Goal: Task Accomplishment & Management: Use online tool/utility

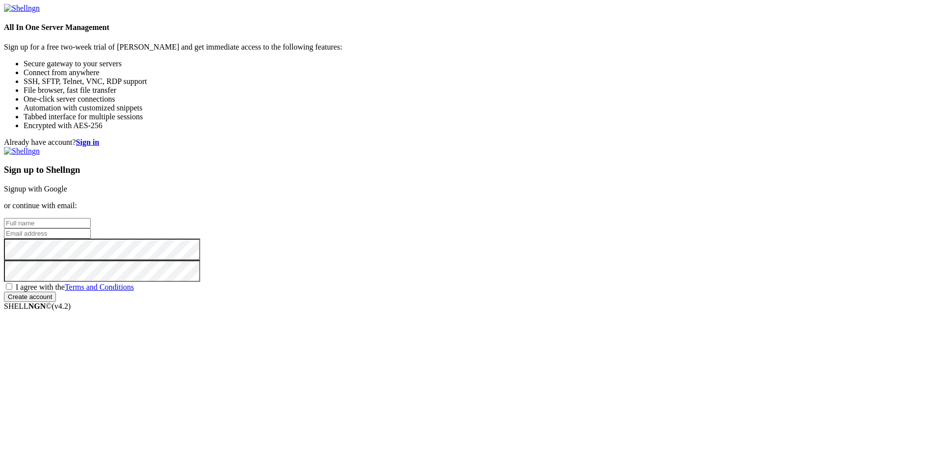
click at [67, 185] on link "Signup with Google" at bounding box center [35, 189] width 63 height 8
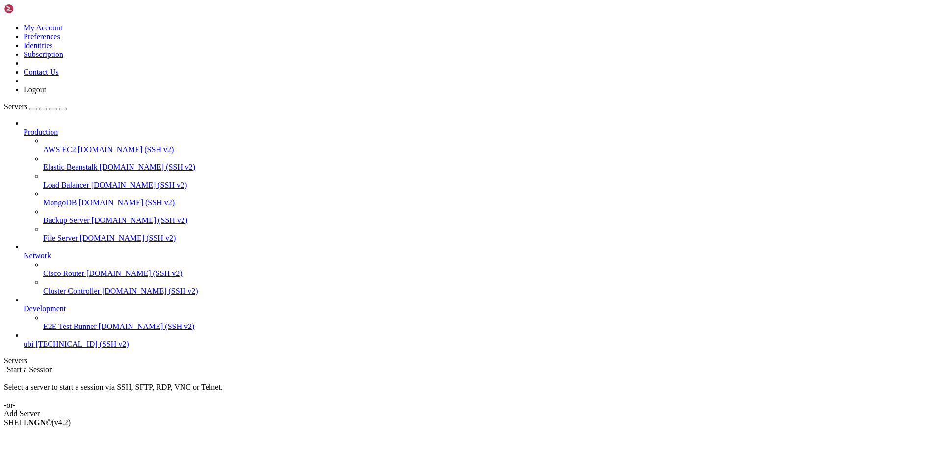
click at [535, 409] on div "Add Server" at bounding box center [471, 413] width 935 height 9
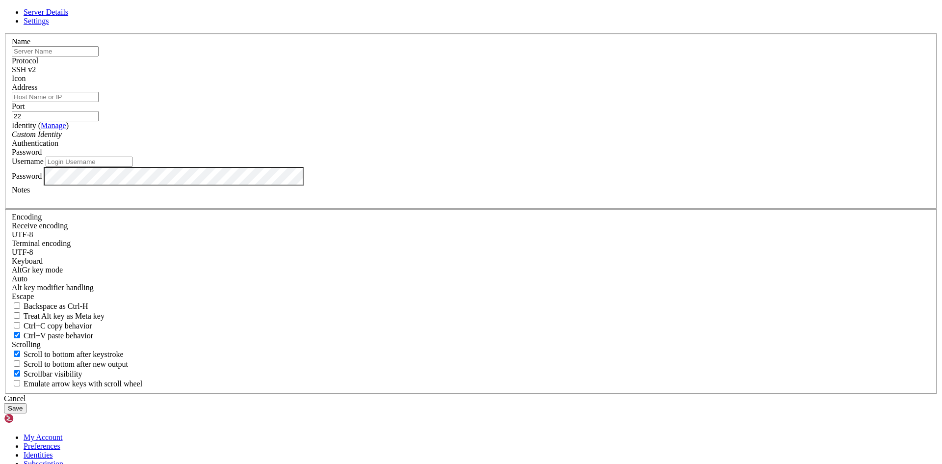
click at [99, 56] on input "text" at bounding box center [55, 51] width 87 height 10
click at [49, 25] on link "Settings" at bounding box center [37, 21] width 26 height 8
click at [375, 321] on div "Ctrl+C copy behavior" at bounding box center [471, 326] width 919 height 10
click at [92, 322] on span "Ctrl+C copy behavior" at bounding box center [58, 326] width 69 height 8
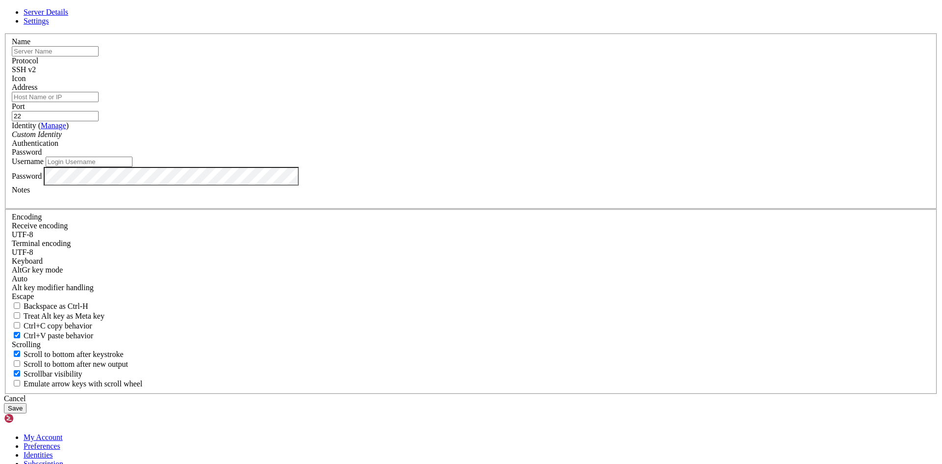
click at [20, 322] on input "Ctrl+C copy behavior" at bounding box center [17, 325] width 6 height 6
checkbox input "true"
click at [68, 16] on link "Server Details" at bounding box center [46, 12] width 45 height 8
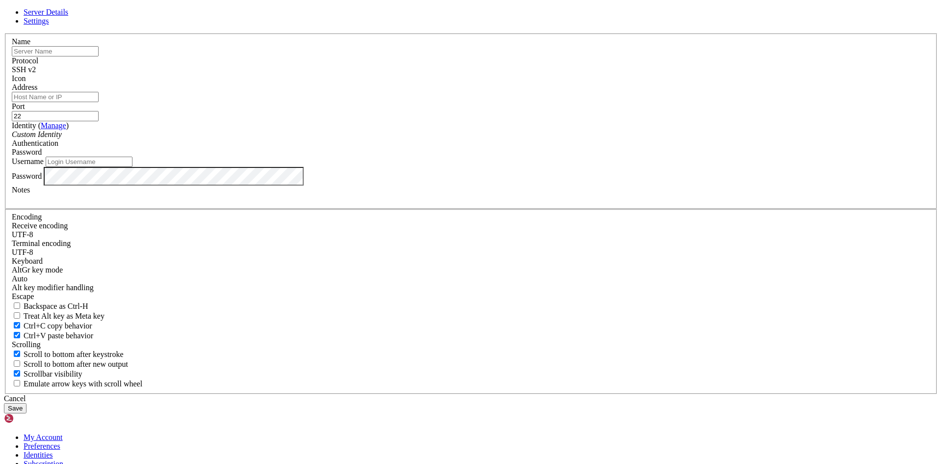
click at [406, 139] on div "Custom Identity" at bounding box center [471, 134] width 919 height 9
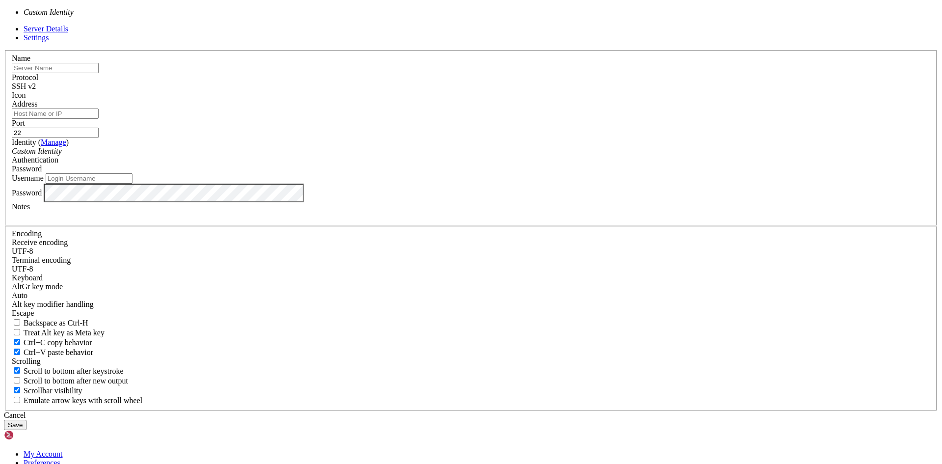
click at [411, 156] on div "Custom Identity" at bounding box center [471, 151] width 919 height 9
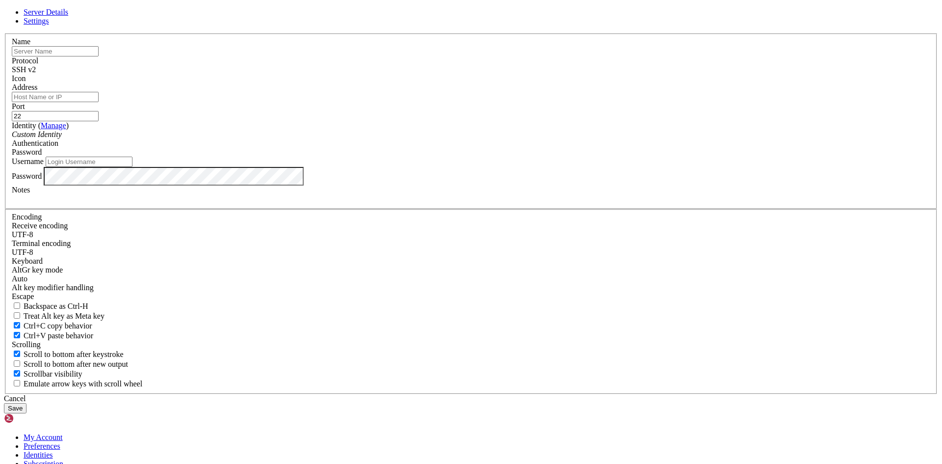
click at [99, 102] on input "Address" at bounding box center [55, 97] width 87 height 10
paste input "[TECHNICAL_ID]"
type input "[TECHNICAL_ID]"
click at [99, 56] on input "text" at bounding box center [55, 51] width 87 height 10
type input "ubi"
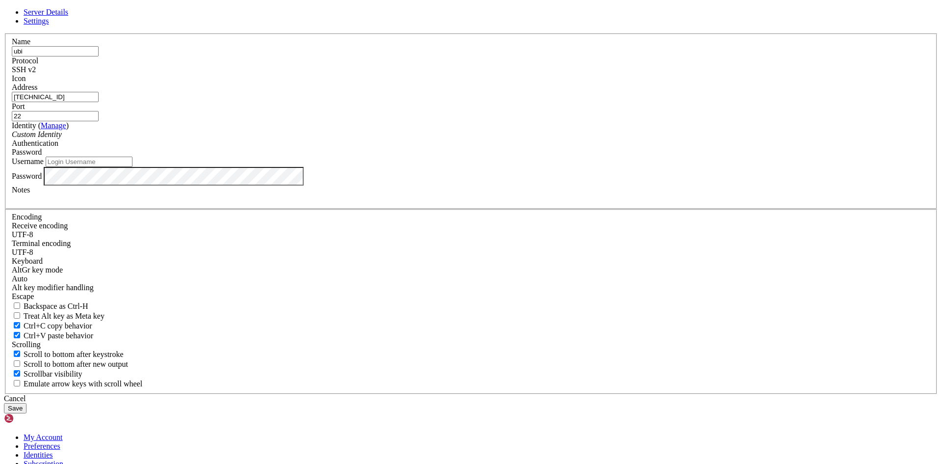
click at [133, 167] on input "Username" at bounding box center [89, 162] width 87 height 10
click at [668, 244] on div "Server Details Settings Name ubi Protocol SSH v2 Icon" at bounding box center [471, 210] width 935 height 405
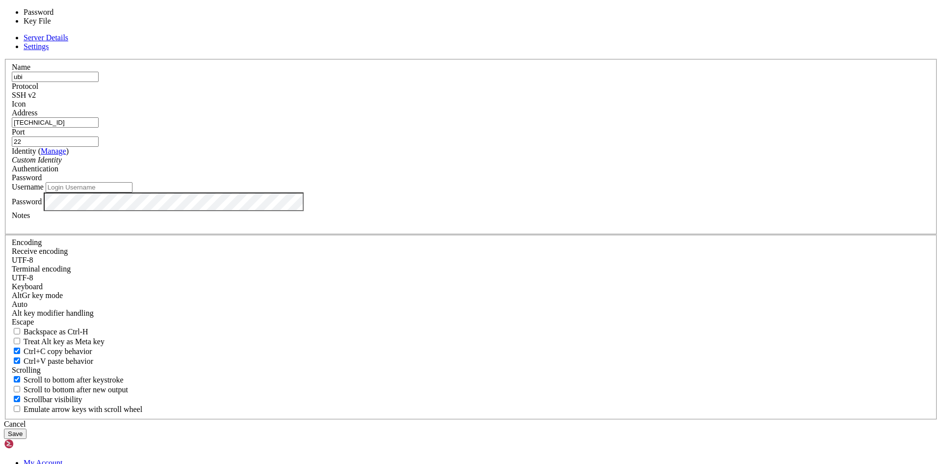
click at [541, 182] on div "Password" at bounding box center [471, 177] width 919 height 9
drag, startPoint x: 545, startPoint y: 246, endPoint x: 517, endPoint y: 243, distance: 28.6
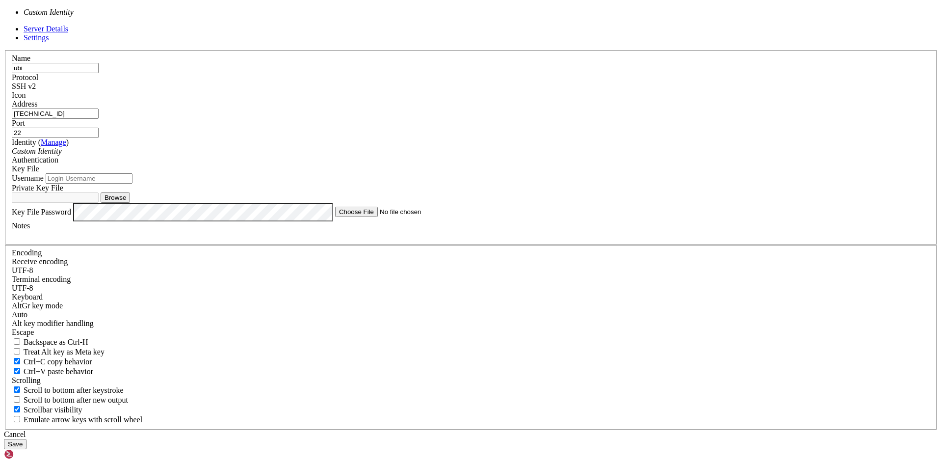
click at [434, 156] on div "Custom Identity" at bounding box center [471, 151] width 919 height 9
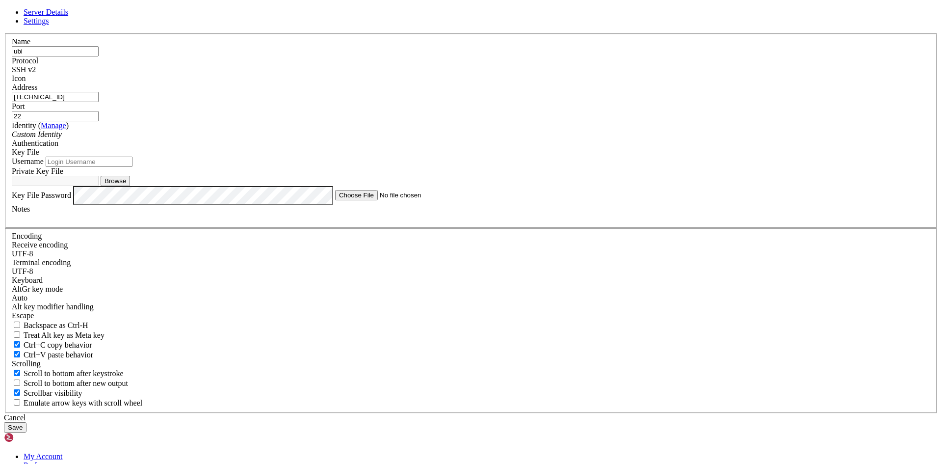
click at [12, 83] on span at bounding box center [12, 83] width 0 height 0
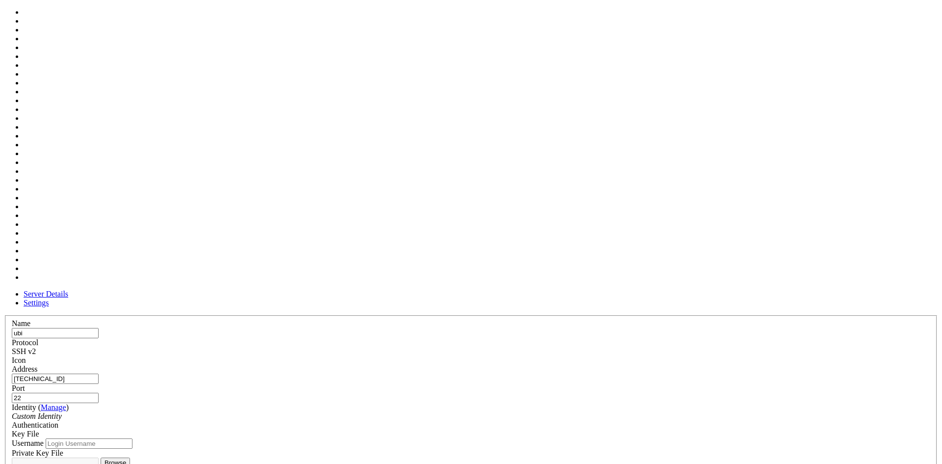
click at [12, 365] on span at bounding box center [12, 365] width 0 height 0
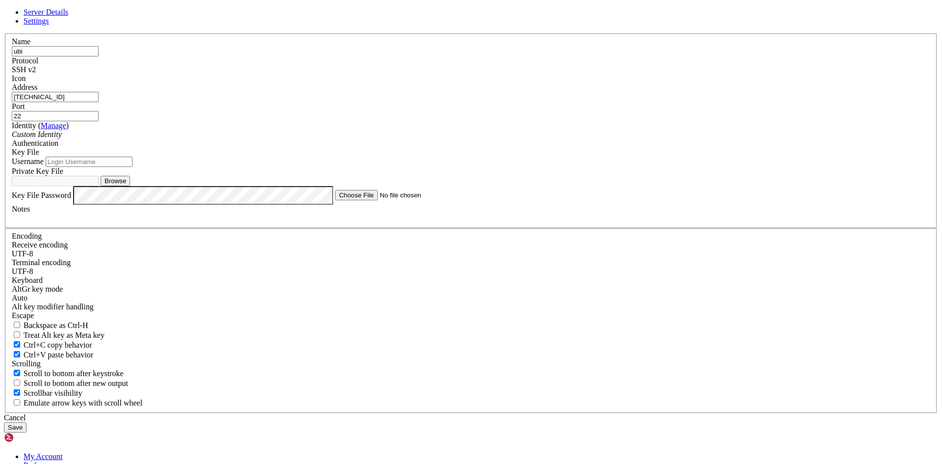
click at [133, 167] on input "Username" at bounding box center [89, 162] width 87 height 10
type input "ubi"
click at [30, 213] on label "Notes" at bounding box center [21, 209] width 18 height 8
click at [130, 186] on button "Browse" at bounding box center [115, 181] width 29 height 10
click at [133, 167] on input "ubi" at bounding box center [89, 162] width 87 height 10
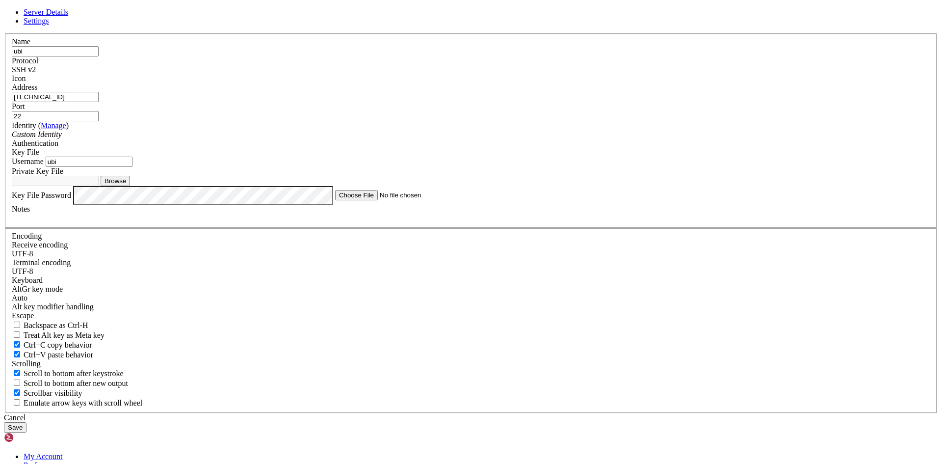
click at [130, 186] on button "Browse" at bounding box center [115, 181] width 29 height 10
type input "ssh-ed25519-shellfish@iphone-08052025"
click at [421, 362] on div "Name ubi Protocol SSH v2 Icon Address 136.243.230.92 Port 22 ( Manage )" at bounding box center [471, 223] width 935 height 380
click at [27, 422] on button "Save" at bounding box center [15, 427] width 23 height 10
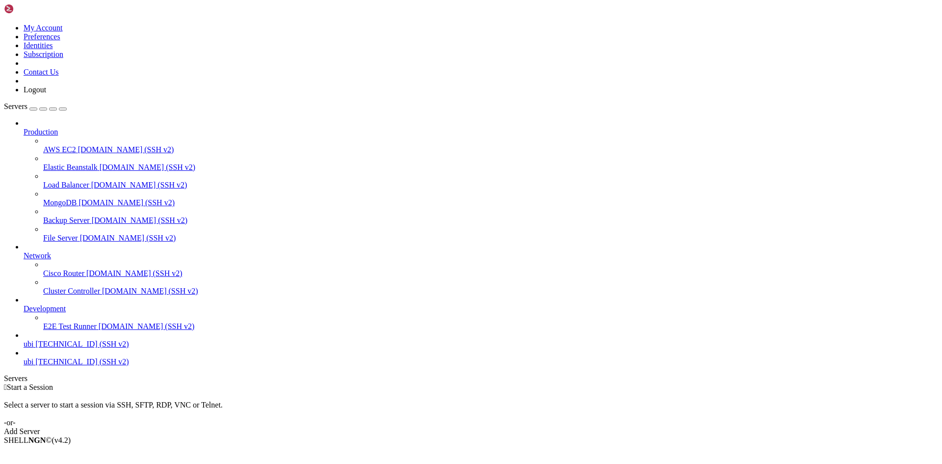
click at [84, 366] on link "ubi [TECHNICAL_ID] (SSH v2)" at bounding box center [481, 361] width 915 height 9
click at [83, 366] on link "ubi [TECHNICAL_ID] (SSH v2)" at bounding box center [481, 361] width 915 height 9
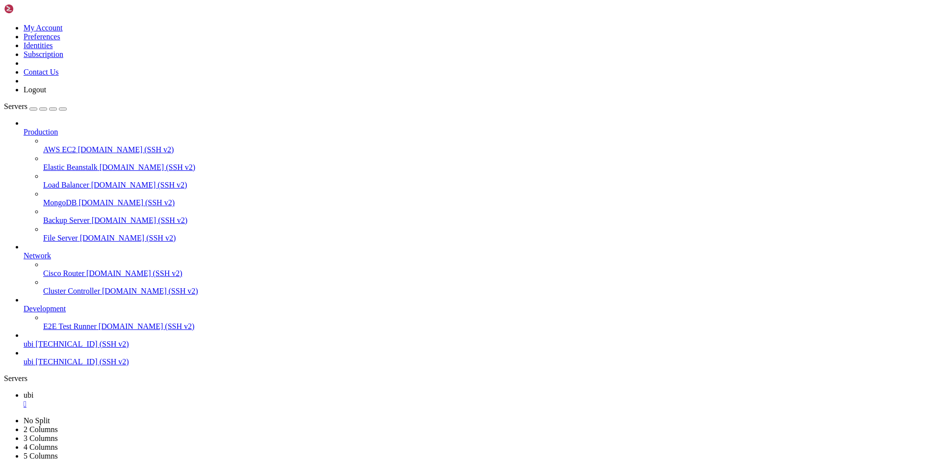
drag, startPoint x: 81, startPoint y: 786, endPoint x: 75, endPoint y: 788, distance: 6.5
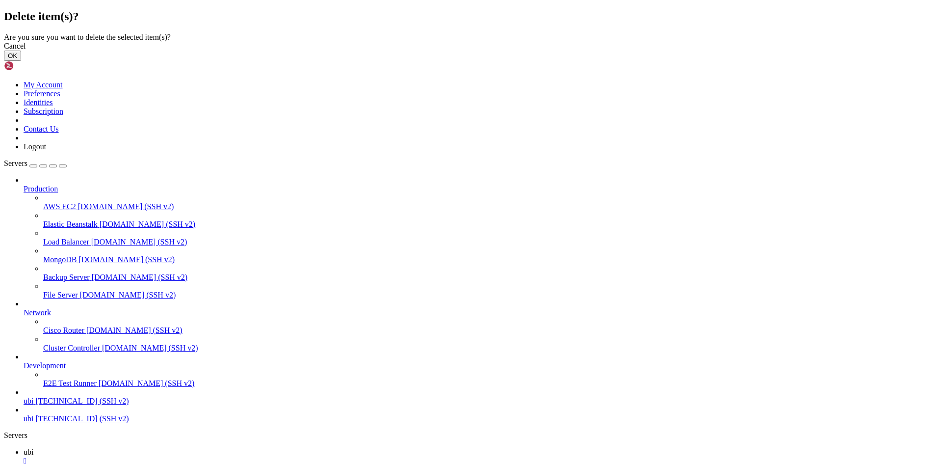
click at [546, 51] on div "Cancel" at bounding box center [471, 46] width 935 height 9
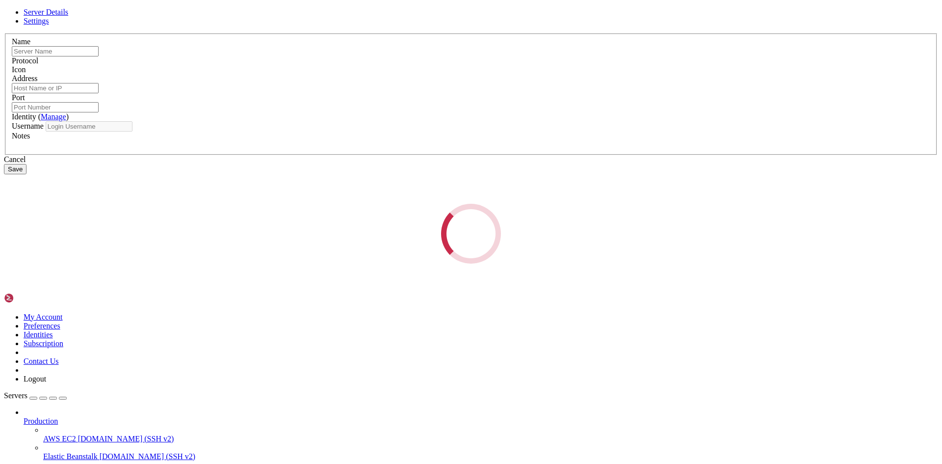
type input "ubi"
type input "46.4.244.244"
type input "22"
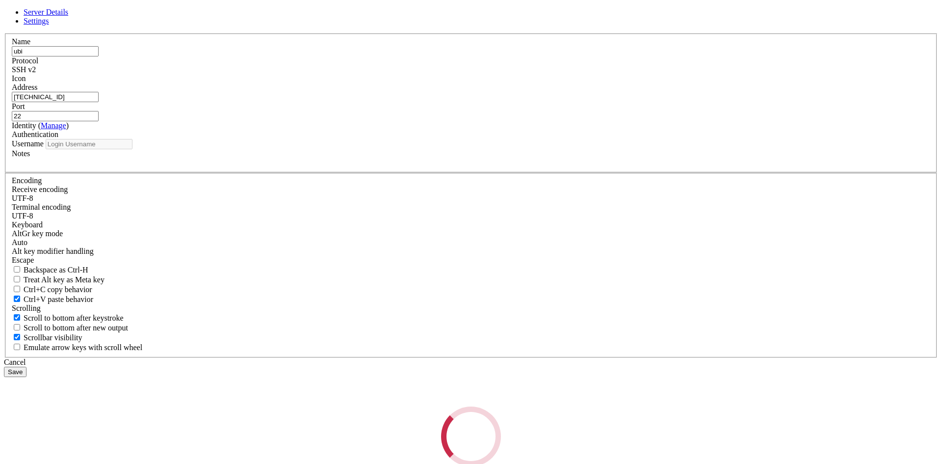
type input "ubi"
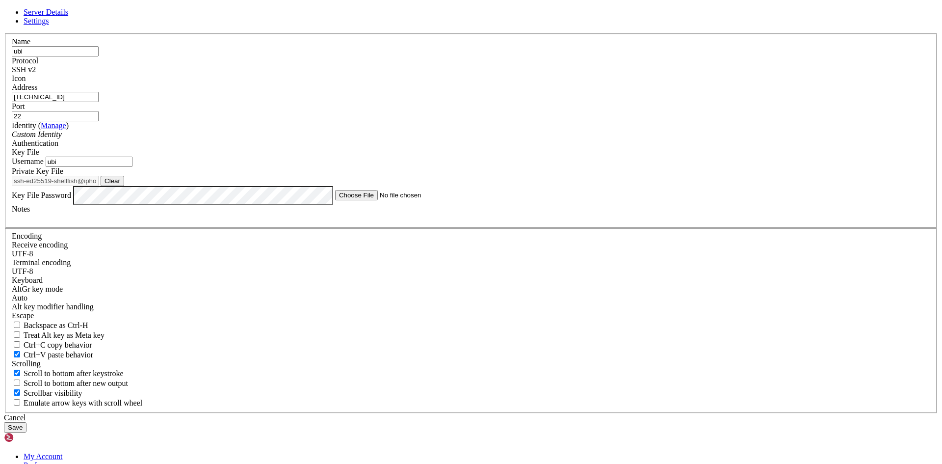
click at [287, 363] on div "Server Details Settings Name ubi Protocol SSH v2 Icon" at bounding box center [471, 220] width 935 height 425
drag, startPoint x: 285, startPoint y: 364, endPoint x: 441, endPoint y: 259, distance: 188.8
click at [284, 364] on div "Server Details Settings Name ubi Protocol SSH v2 Icon" at bounding box center [471, 220] width 935 height 425
click at [4, 33] on icon at bounding box center [4, 33] width 0 height 0
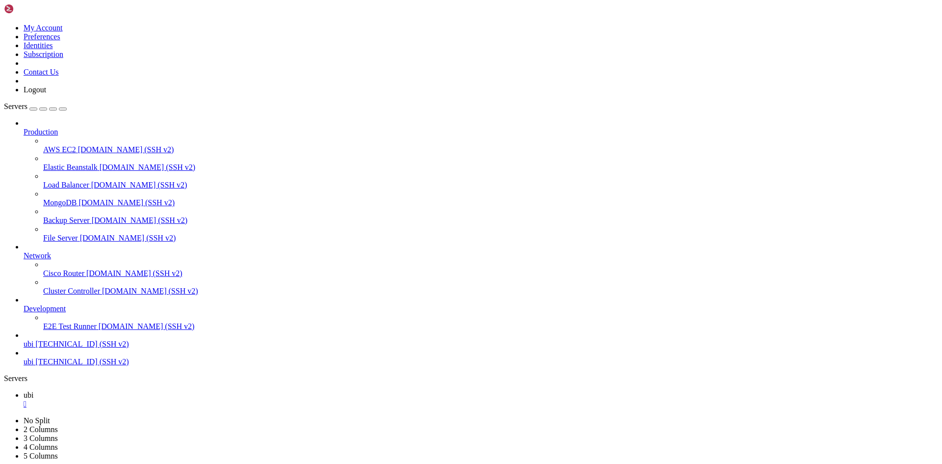
click at [83, 234] on span "[DOMAIN_NAME] (SSH v2)" at bounding box center [128, 238] width 96 height 8
click at [80, 234] on span "[DOMAIN_NAME] (SSH v2)" at bounding box center [128, 238] width 96 height 8
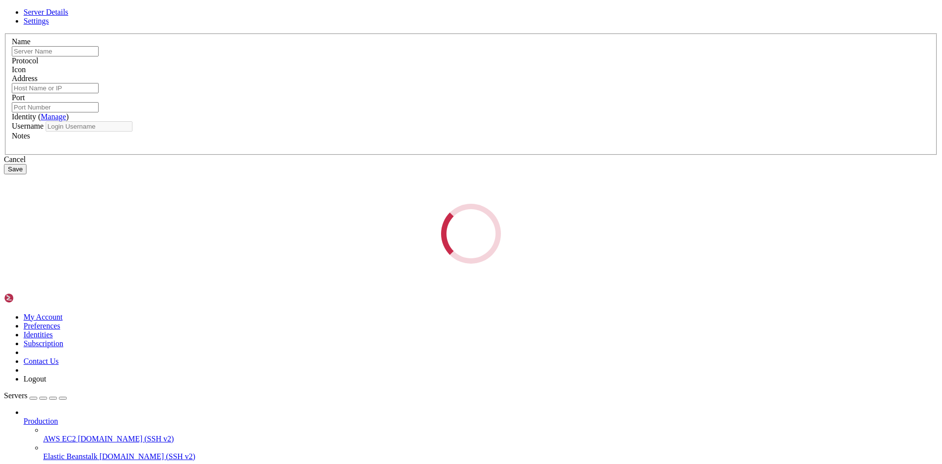
type input "File Server"
type input "demo.shellngn.com"
type input "22"
type input "root"
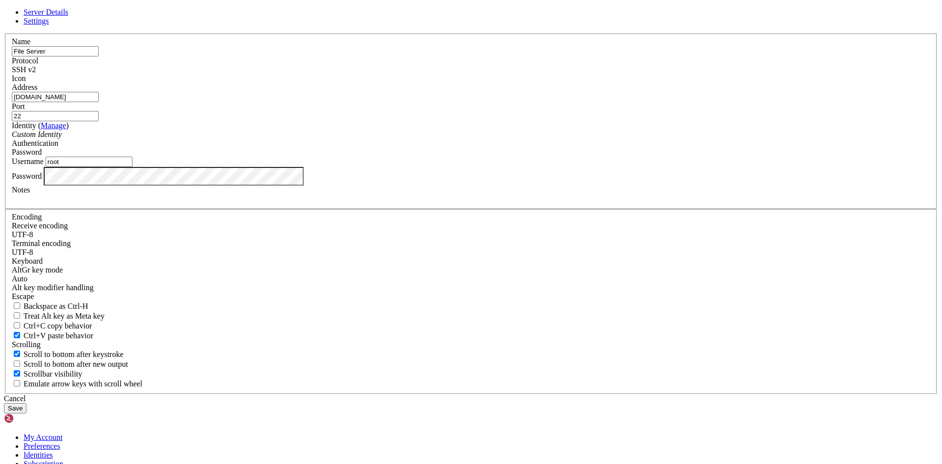
click at [4, 33] on link at bounding box center [4, 33] width 0 height 0
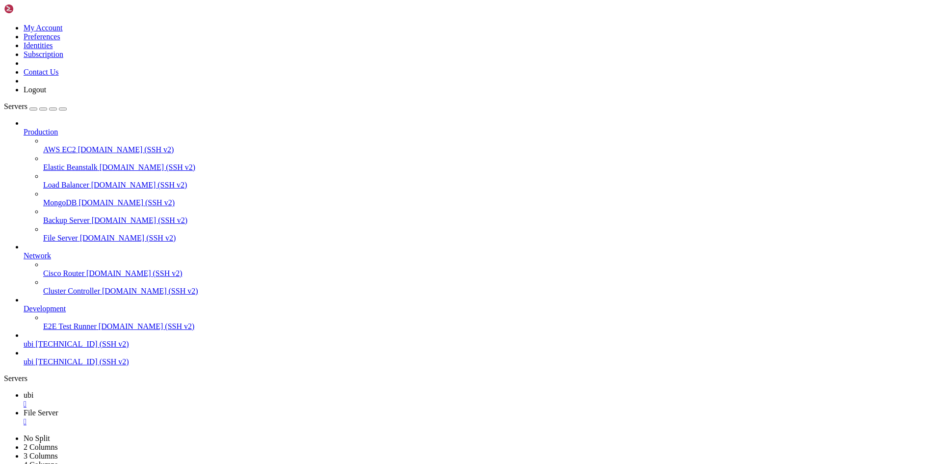
click at [37, 107] on button "button" at bounding box center [33, 108] width 8 height 3
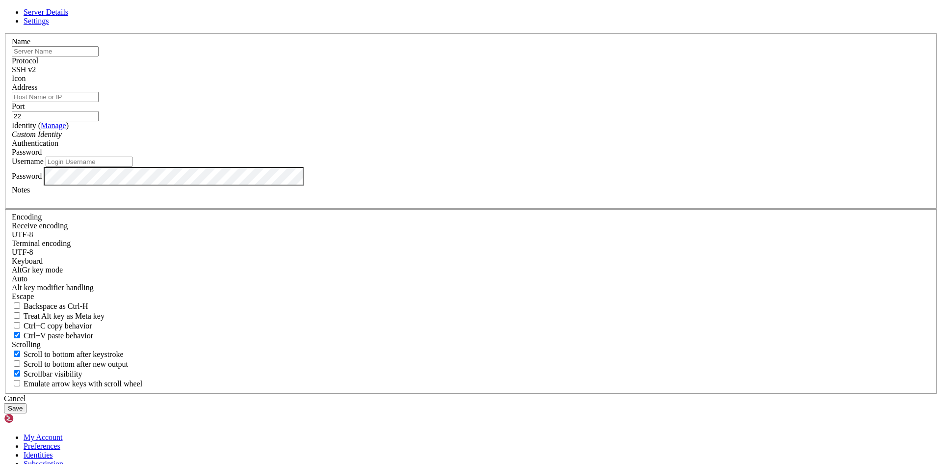
click at [49, 25] on span "Settings" at bounding box center [37, 21] width 26 height 8
click at [263, 221] on div "Server Details Settings Name Protocol SSH v2 Icon" at bounding box center [471, 210] width 935 height 405
drag, startPoint x: 601, startPoint y: 95, endPoint x: 142, endPoint y: 4, distance: 467.8
click at [4, 33] on icon at bounding box center [4, 33] width 0 height 0
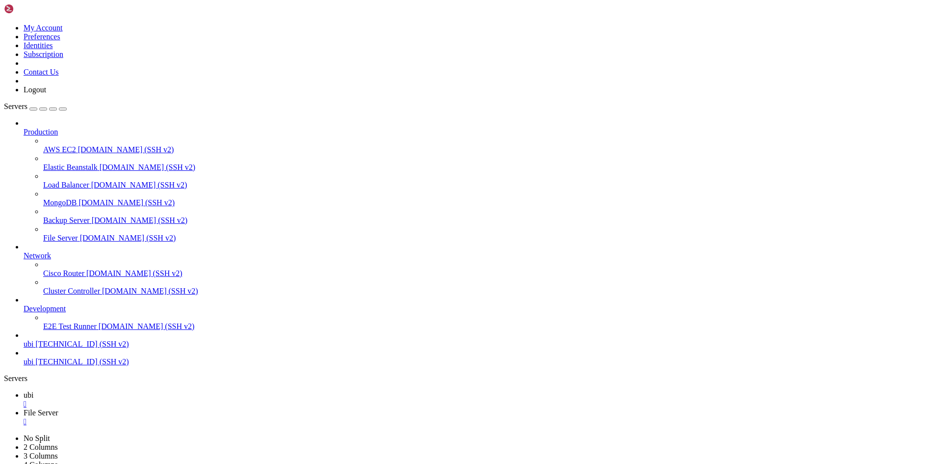
click at [4, 24] on link at bounding box center [4, 24] width 0 height 0
click at [53, 50] on link "Identities" at bounding box center [38, 45] width 29 height 8
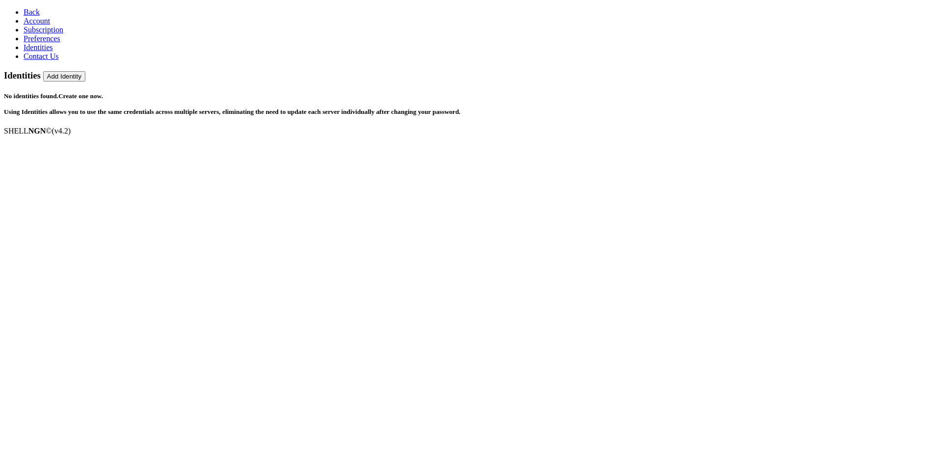
click at [103, 92] on link "Create one now." at bounding box center [80, 95] width 45 height 7
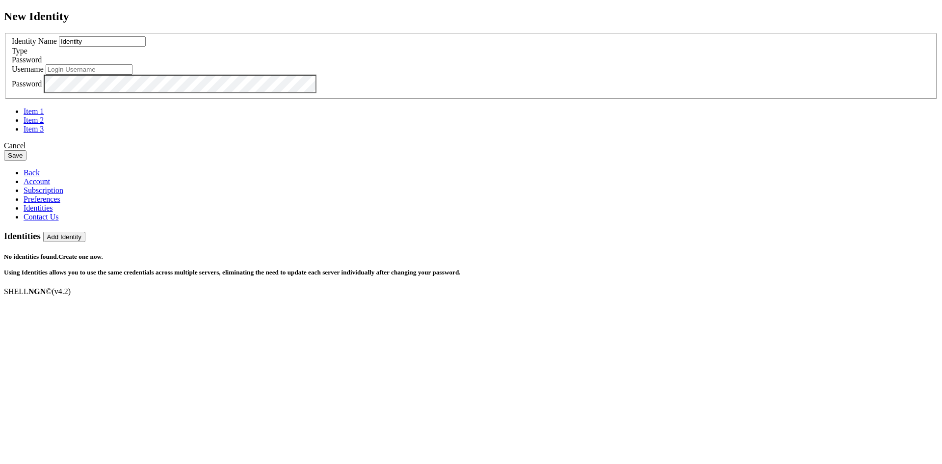
click at [146, 47] on input "Identity" at bounding box center [102, 41] width 87 height 10
drag, startPoint x: 464, startPoint y: 233, endPoint x: 480, endPoint y: 231, distance: 15.4
click at [133, 75] on input "text" at bounding box center [89, 69] width 87 height 10
click at [42, 64] on span "Password" at bounding box center [27, 59] width 30 height 8
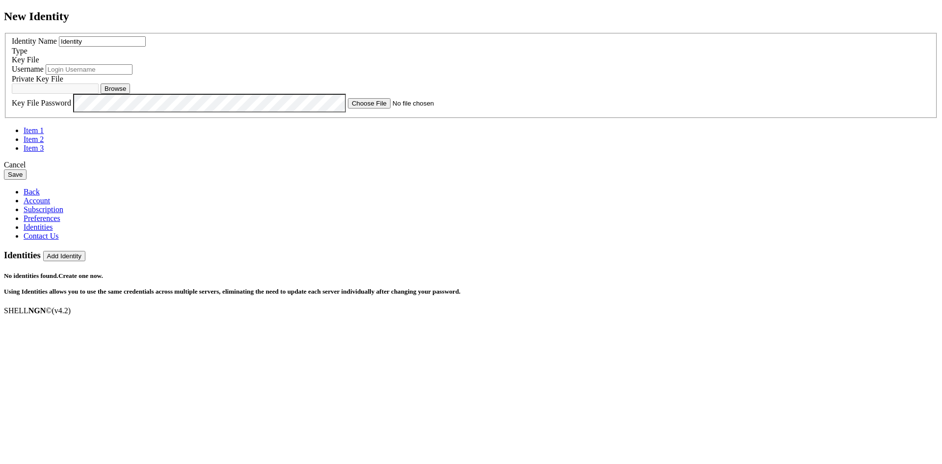
click at [130, 94] on button "Browse" at bounding box center [115, 88] width 29 height 10
type input "ssh-ed25519-shellfish@iphone-08052025"
click at [133, 75] on input "text" at bounding box center [89, 69] width 87 height 10
type input "ubi"
click at [146, 47] on input "Identity" at bounding box center [102, 41] width 87 height 10
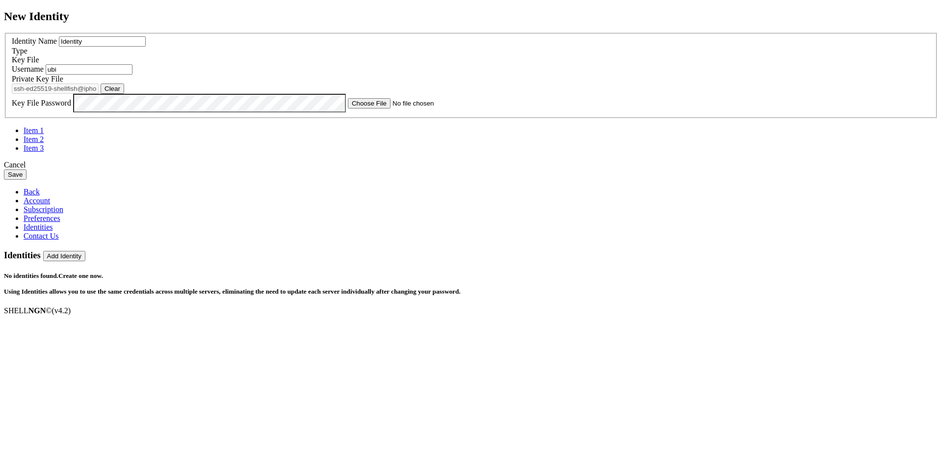
click at [146, 47] on input "Identity" at bounding box center [102, 41] width 87 height 10
type input "u"
type input "shellfish"
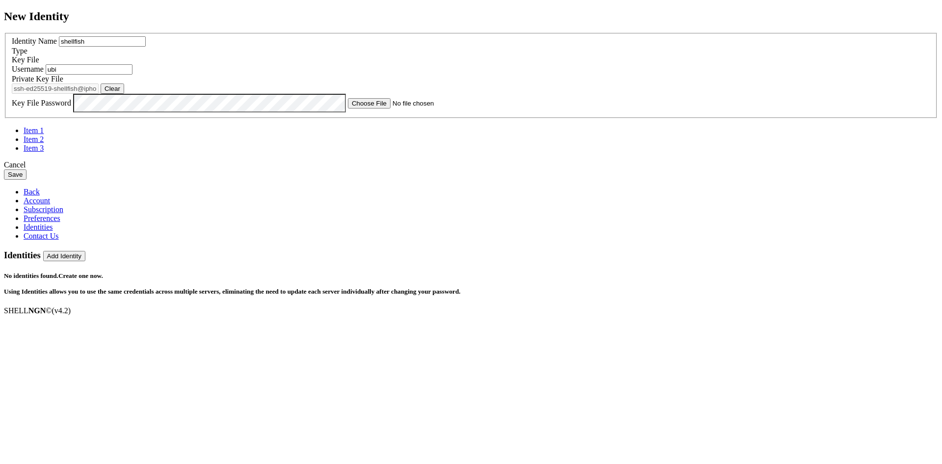
click at [355, 75] on div "Username ubi" at bounding box center [471, 69] width 919 height 10
click at [133, 75] on input "ubi" at bounding box center [89, 69] width 87 height 10
click at [27, 180] on button "Save" at bounding box center [15, 174] width 23 height 10
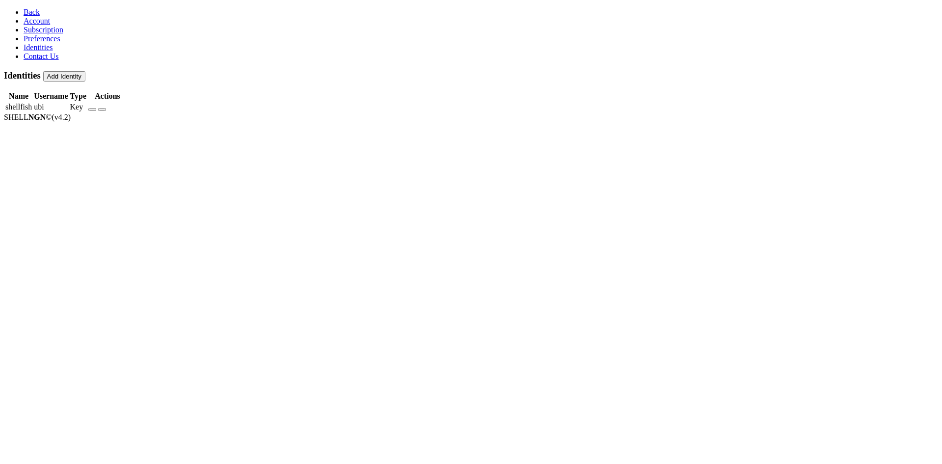
click at [85, 71] on button "Add Identity" at bounding box center [64, 76] width 42 height 10
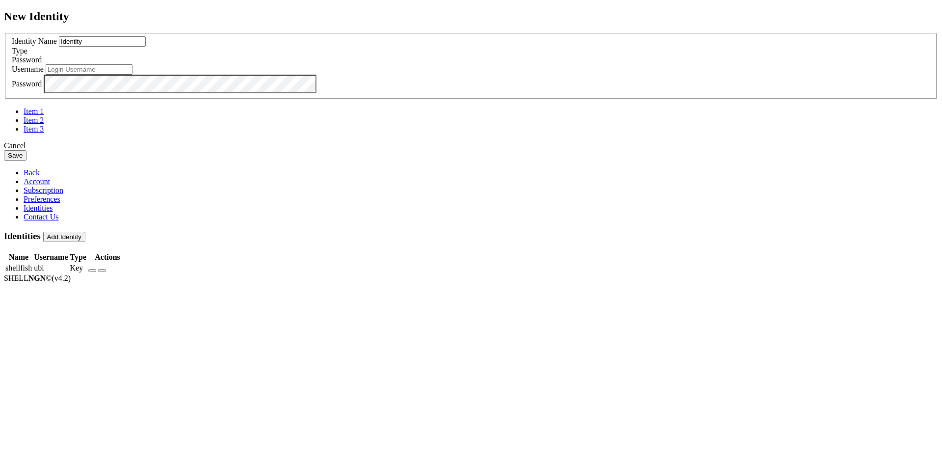
click at [146, 47] on input "Identity" at bounding box center [102, 41] width 87 height 10
click at [42, 64] on span "Password" at bounding box center [27, 59] width 30 height 8
click at [133, 75] on input "text" at bounding box center [89, 69] width 87 height 10
click at [42, 64] on span "Password" at bounding box center [27, 59] width 30 height 8
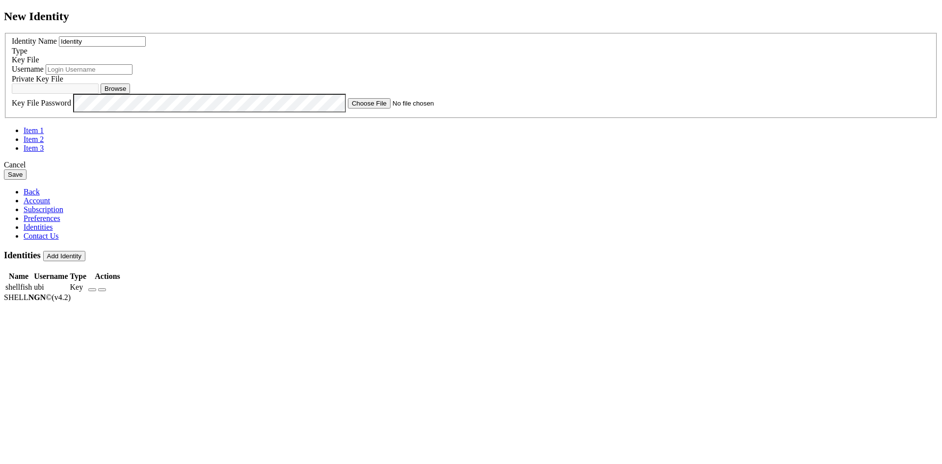
click at [146, 47] on input "Identity" at bounding box center [102, 41] width 87 height 10
type input "shellfish"
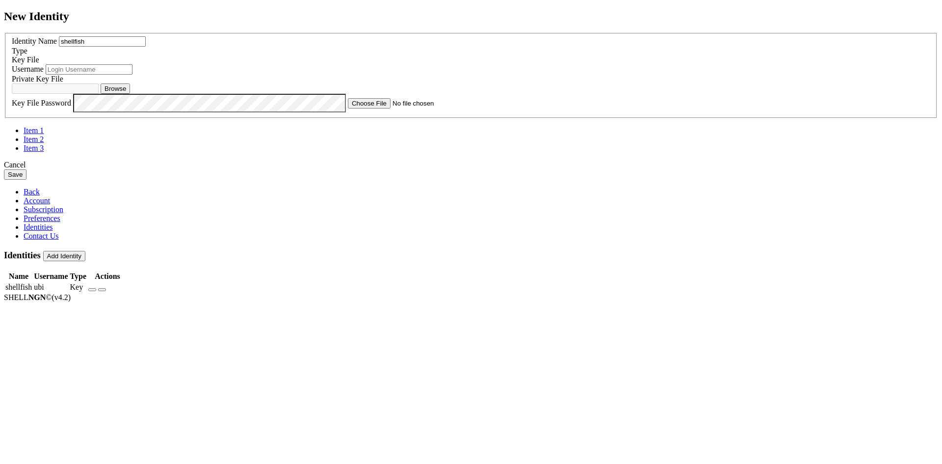
click at [130, 94] on button "Browse" at bounding box center [115, 88] width 29 height 10
type input "ssh-ed25519-shellfish@iphone-08052025"
click at [27, 180] on button "Save" at bounding box center [15, 174] width 23 height 10
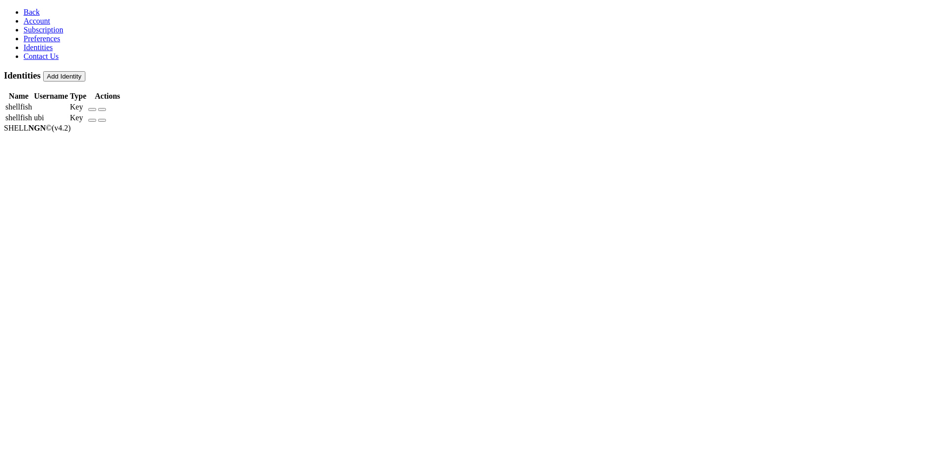
click at [49, 43] on span "Preferences" at bounding box center [42, 38] width 37 height 8
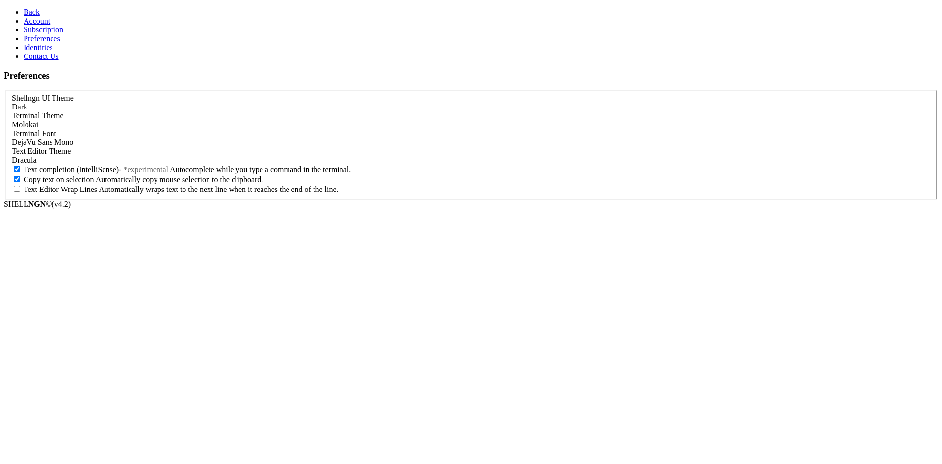
click at [154, 193] on label "Text Editor Wrap Lines Automatically wraps text to the next line when it reache…" at bounding box center [175, 189] width 326 height 8
click at [20, 192] on input "Text Editor Wrap Lines Automatically wraps text to the next line when it reache…" at bounding box center [17, 189] width 6 height 6
checkbox input "true"
click at [45, 34] on span "Subscription" at bounding box center [44, 30] width 40 height 8
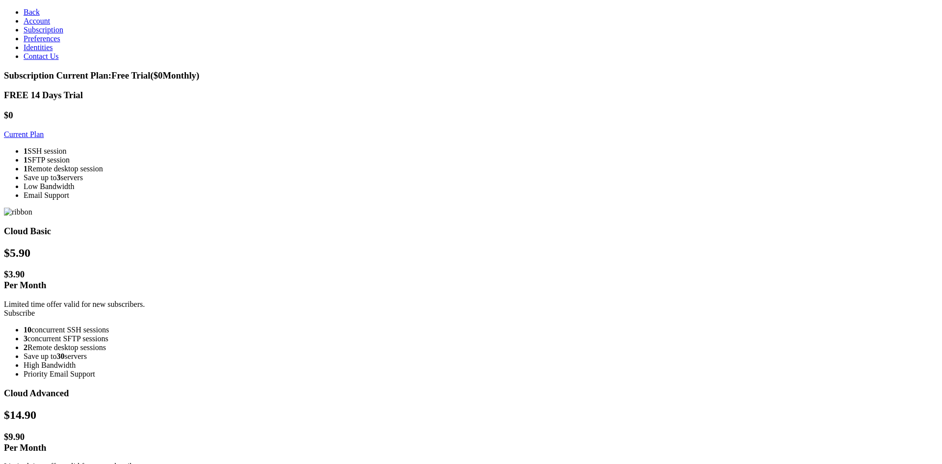
click at [44, 133] on link "Current Plan" at bounding box center [24, 134] width 40 height 8
drag, startPoint x: 595, startPoint y: 91, endPoint x: 664, endPoint y: 155, distance: 94.1
click at [664, 388] on div "Cloud Advanced $ 14.90 $ 9.90 Per Month Limited time offer valid for new subscr…" at bounding box center [471, 464] width 935 height 153
click at [663, 408] on div "$ 14.90 $ 9.90 Per Month Limited time offer valid for new subscribers." at bounding box center [471, 439] width 935 height 63
drag, startPoint x: 722, startPoint y: 50, endPoint x: 859, endPoint y: 306, distance: 290.5
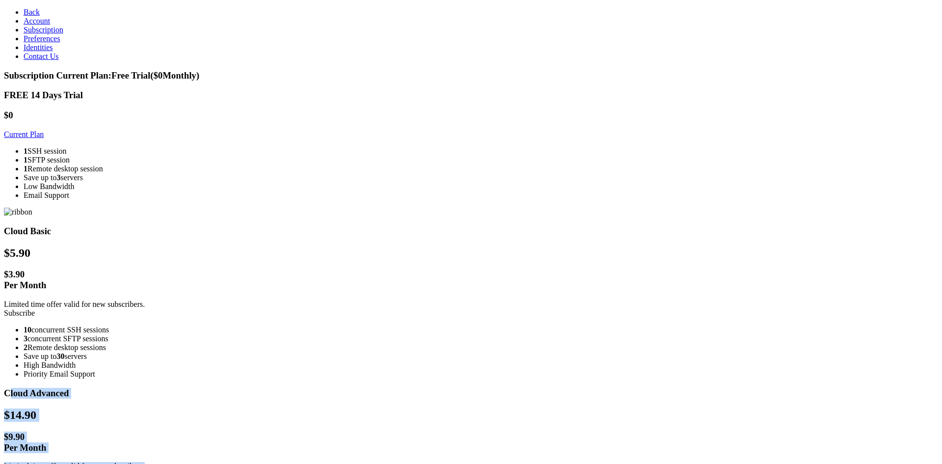
drag, startPoint x: 859, startPoint y: 306, endPoint x: 854, endPoint y: 307, distance: 4.9
click at [200, 200] on div "1 SSH session 1 SFTP session 1 Remote desktop session Save up to 3 servers Low …" at bounding box center [471, 173] width 935 height 53
drag, startPoint x: 810, startPoint y: 200, endPoint x: 776, endPoint y: 227, distance: 44.1
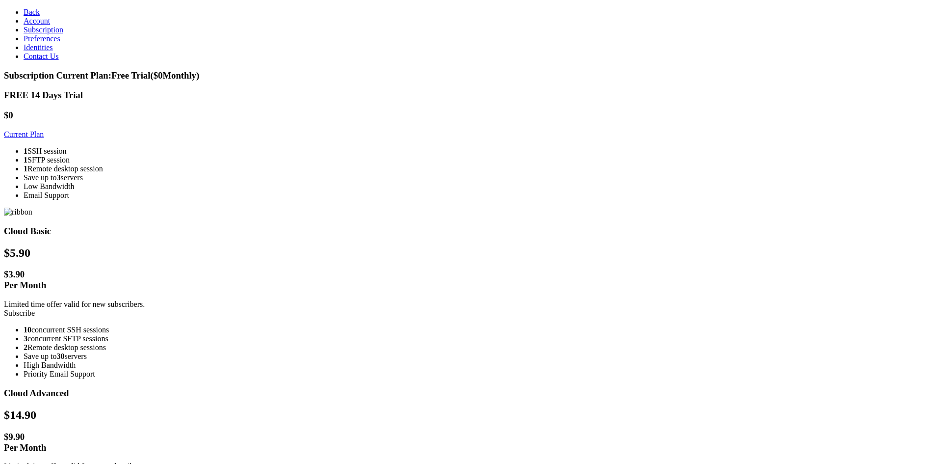
click at [105, 147] on section "Subscription Current Plan: Free Trial ($ 0 Monthly) FREE 14 Days Trial $0 Curre…" at bounding box center [471, 440] width 935 height 740
click at [40, 25] on span "Account" at bounding box center [37, 21] width 27 height 8
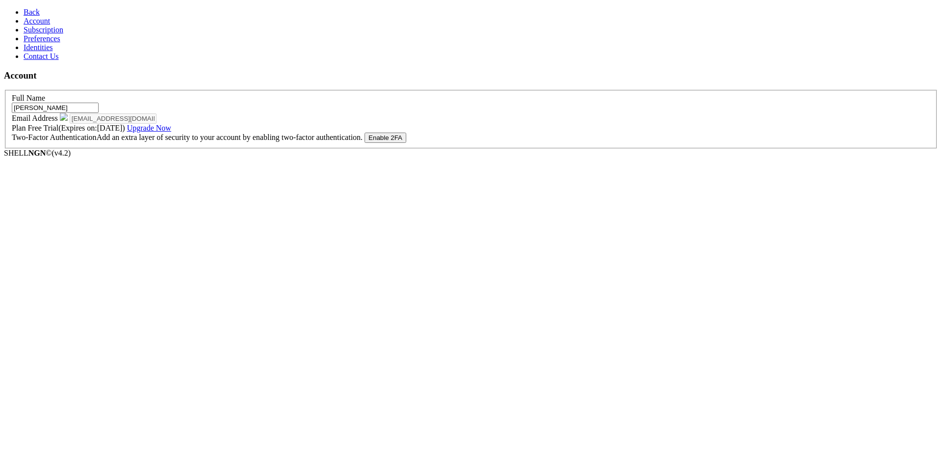
click at [171, 132] on link "Upgrade Now" at bounding box center [149, 128] width 44 height 8
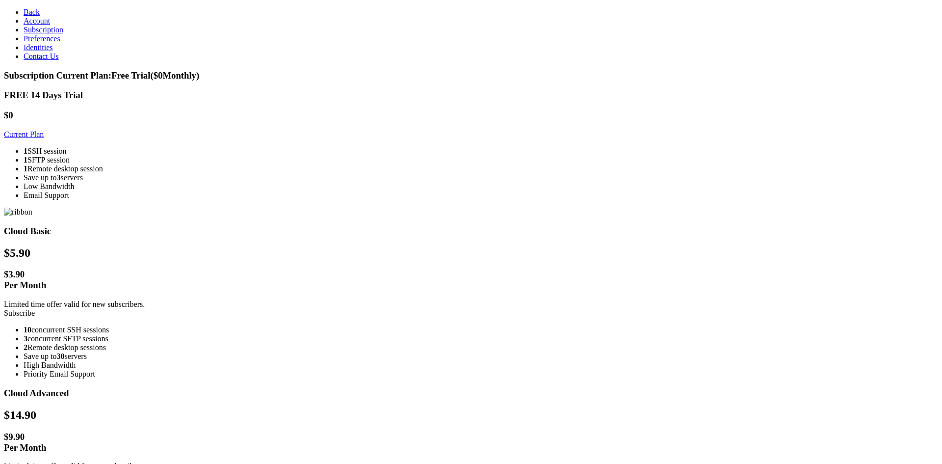
click at [27, 52] on span "Identities" at bounding box center [38, 47] width 29 height 8
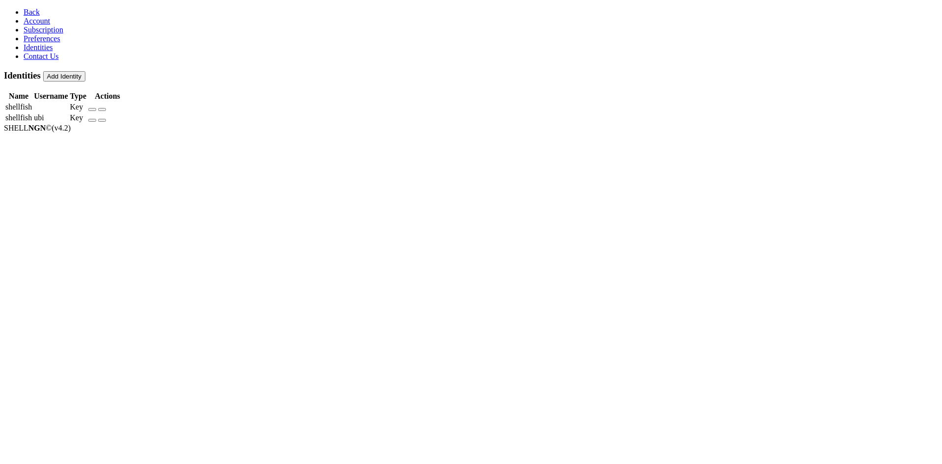
click at [38, 43] on link "Preferences" at bounding box center [42, 38] width 37 height 8
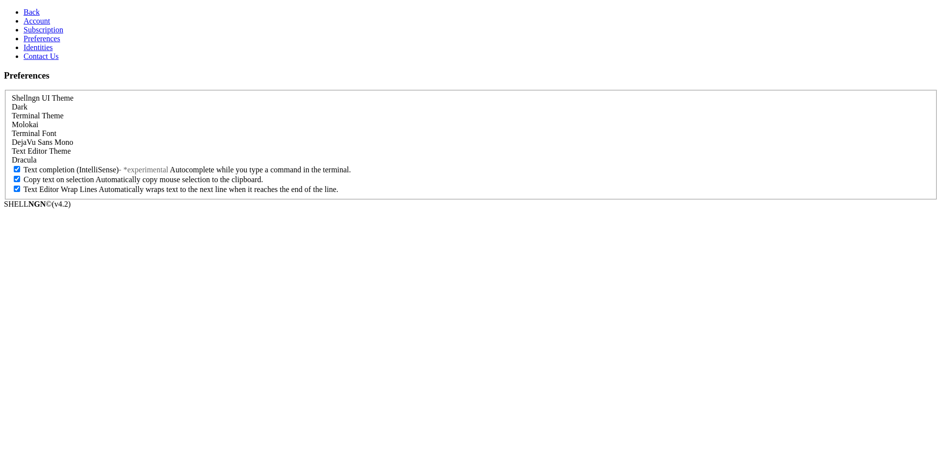
click at [50, 23] on link "Account" at bounding box center [37, 21] width 27 height 8
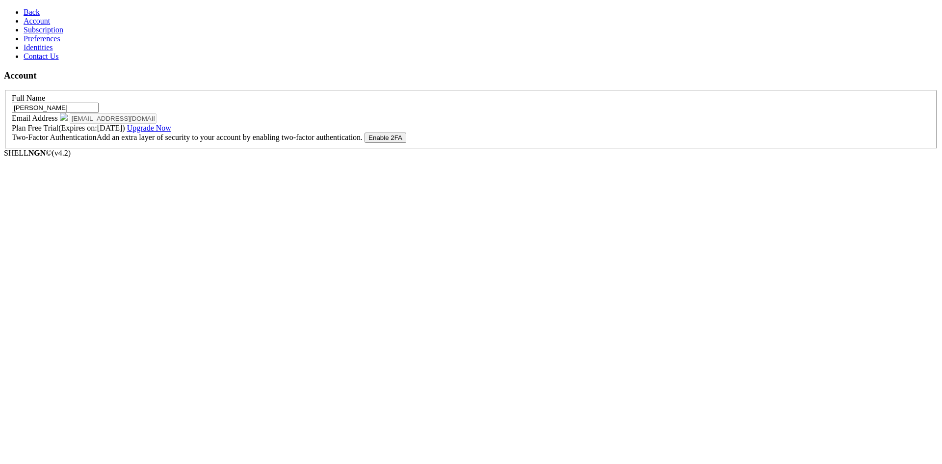
click at [24, 10] on span "Back" at bounding box center [32, 12] width 16 height 8
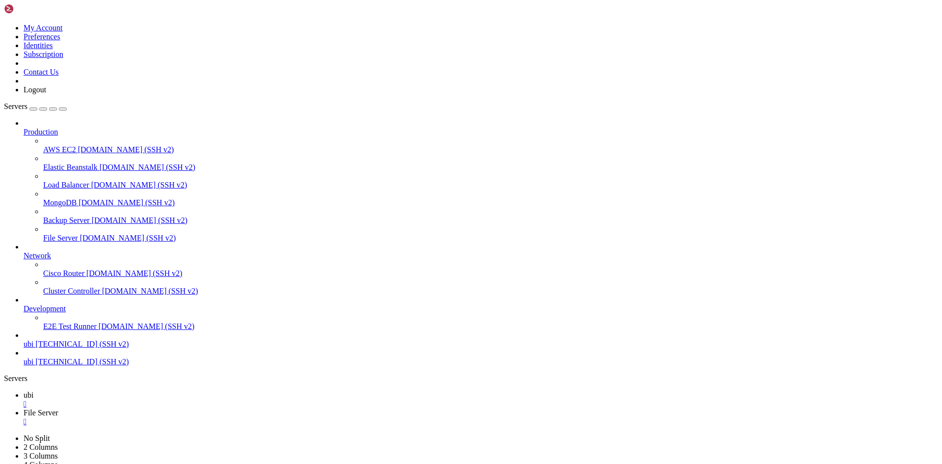
click at [4, 24] on icon at bounding box center [4, 24] width 0 height 0
click at [60, 41] on link "Preferences" at bounding box center [42, 36] width 37 height 8
click at [4, 24] on icon at bounding box center [4, 24] width 0 height 0
drag, startPoint x: 347, startPoint y: 16, endPoint x: 932, endPoint y: 16, distance: 585.1
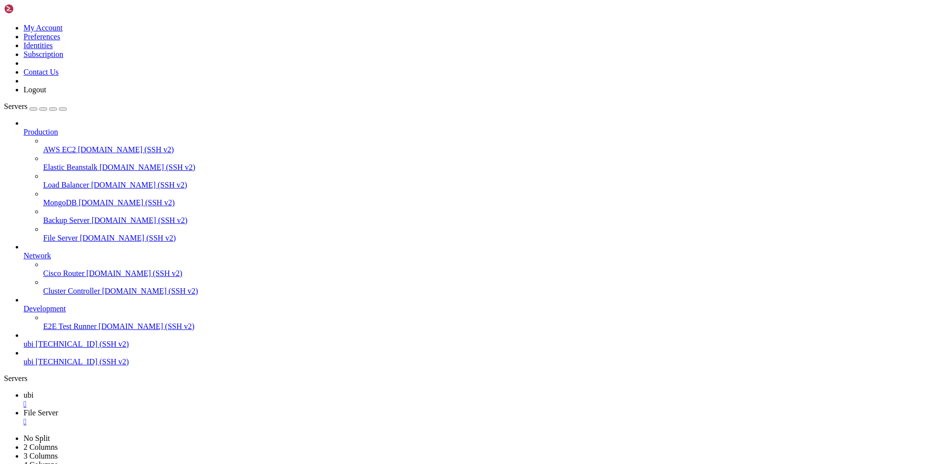
click at [929, 391] on div "ubi  File Server  No Split 2 Columns 3 Columns 4 Columns 5 Columns" at bounding box center [471, 434] width 935 height 87
click at [4, 434] on icon at bounding box center [4, 434] width 0 height 0
click at [58, 443] on link "2 Columns" at bounding box center [41, 447] width 34 height 8
click at [102, 295] on span "[DOMAIN_NAME] (SSH v2)" at bounding box center [150, 291] width 96 height 8
drag, startPoint x: 129, startPoint y: 325, endPoint x: 140, endPoint y: 338, distance: 16.7
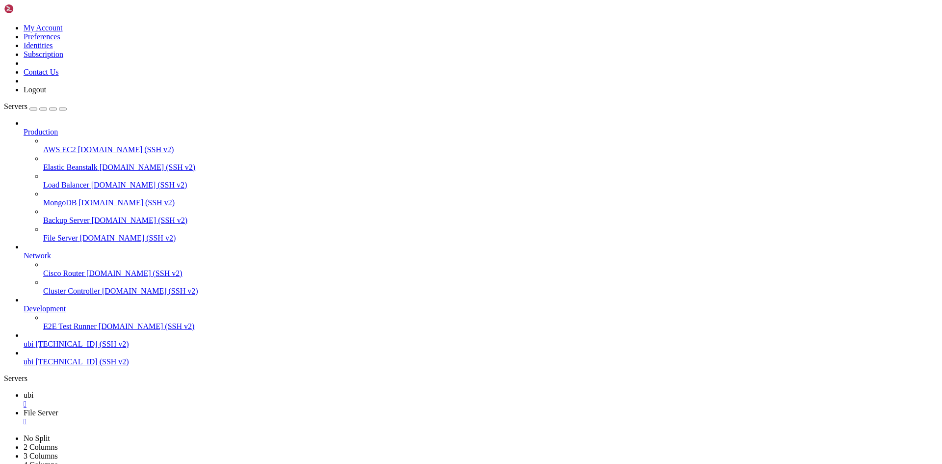
type input "/home/ubi"
click at [24, 128] on icon at bounding box center [24, 128] width 0 height 0
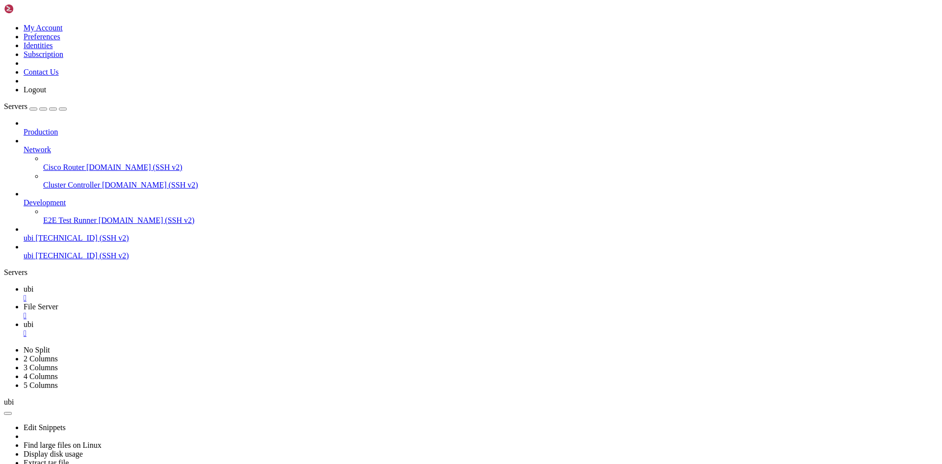
click at [112, 136] on div at bounding box center [481, 140] width 915 height 9
click at [37, 107] on button "button" at bounding box center [33, 108] width 8 height 3
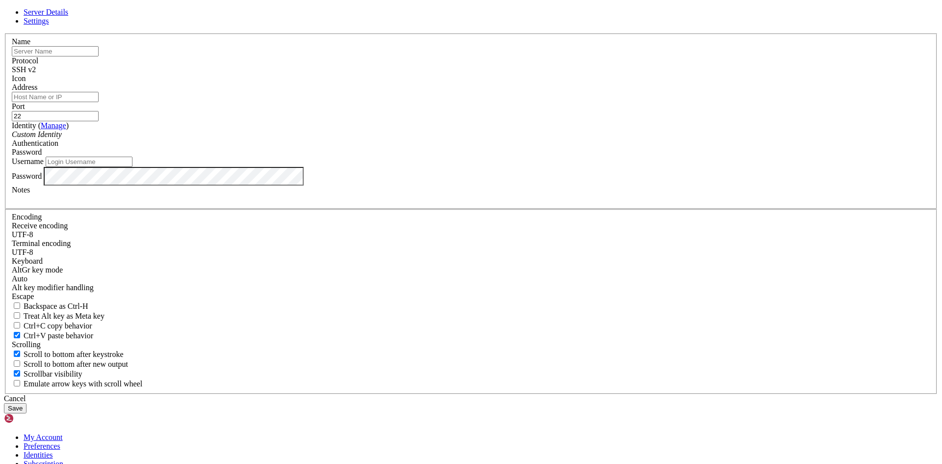
click at [169, 241] on div "Server Details Settings Name Protocol SSH v2 Icon" at bounding box center [471, 210] width 935 height 405
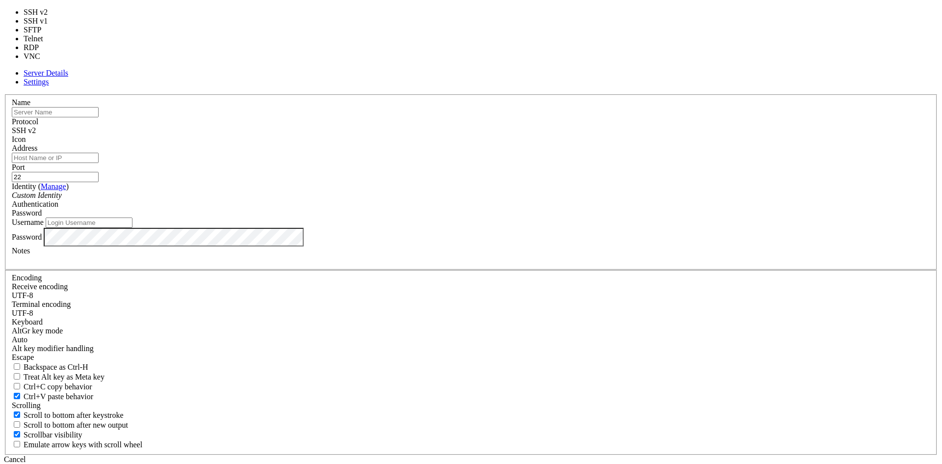
click at [533, 135] on div "SSH v2" at bounding box center [471, 130] width 919 height 9
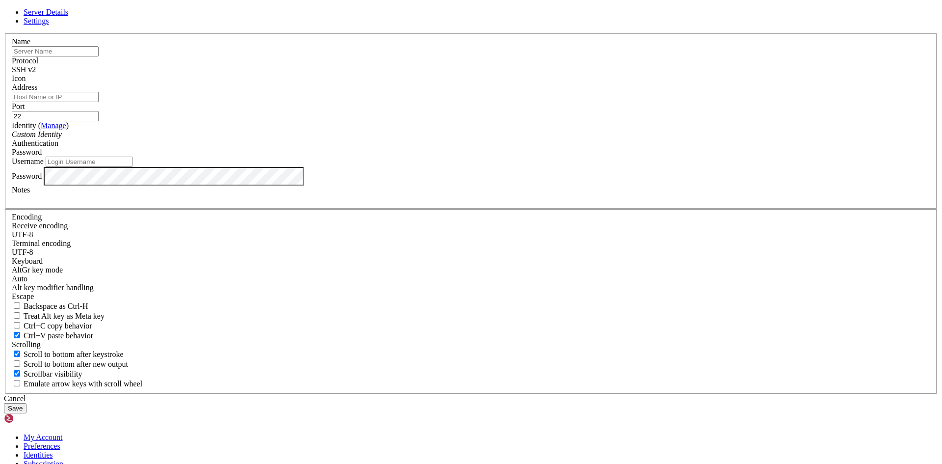
drag, startPoint x: 550, startPoint y: 357, endPoint x: 543, endPoint y: 357, distance: 6.9
click at [548, 394] on div "Cancel" at bounding box center [471, 398] width 935 height 9
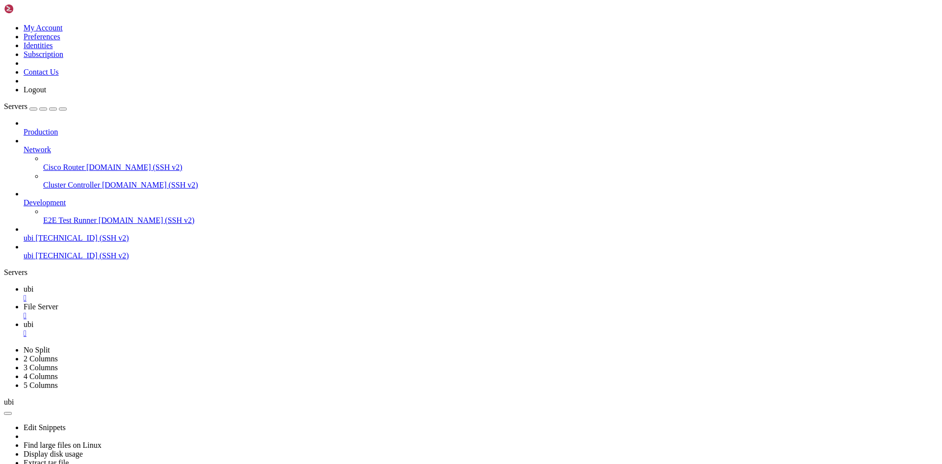
click at [4, 24] on icon at bounding box center [4, 24] width 0 height 0
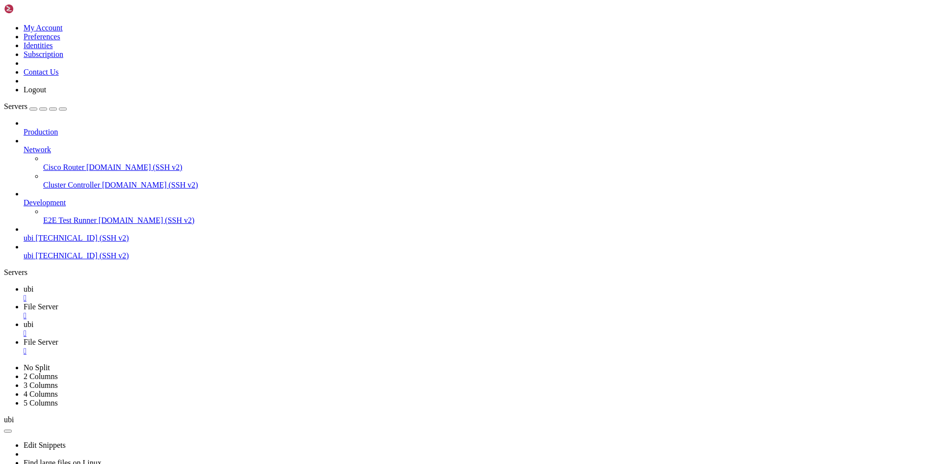
drag, startPoint x: 934, startPoint y: 257, endPoint x: 942, endPoint y: 266, distance: 11.8
drag, startPoint x: 940, startPoint y: 267, endPoint x: 852, endPoint y: 343, distance: 116.6
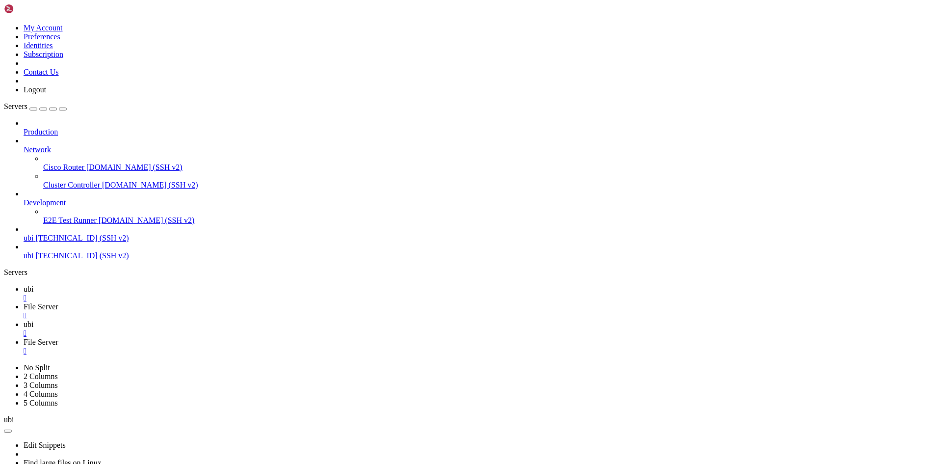
drag, startPoint x: 64, startPoint y: 747, endPoint x: 74, endPoint y: 787, distance: 41.4
drag, startPoint x: 46, startPoint y: 688, endPoint x: 74, endPoint y: 768, distance: 84.9
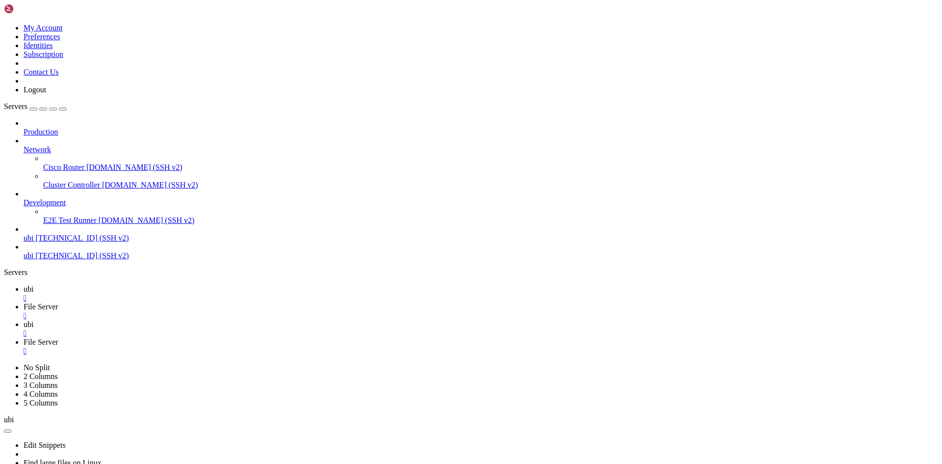
drag, startPoint x: 223, startPoint y: 760, endPoint x: 89, endPoint y: 758, distance: 134.5
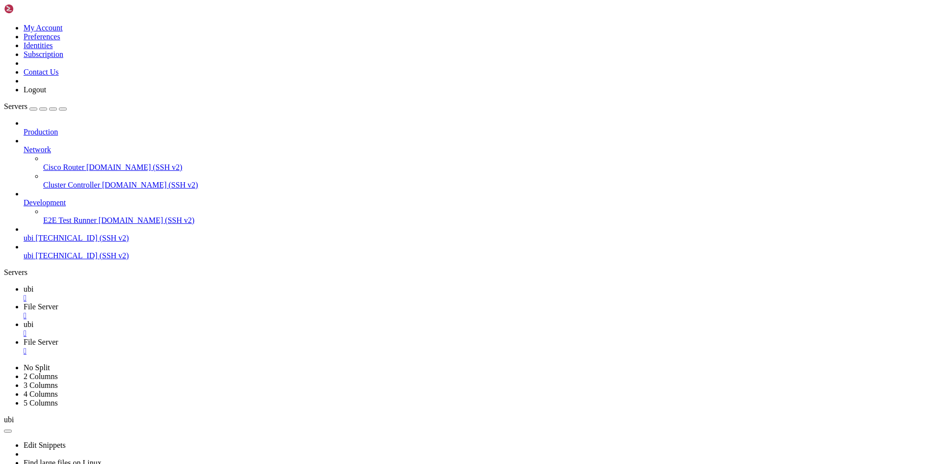
scroll to position [42, 0]
drag, startPoint x: 410, startPoint y: 522, endPoint x: 500, endPoint y: 556, distance: 96.0
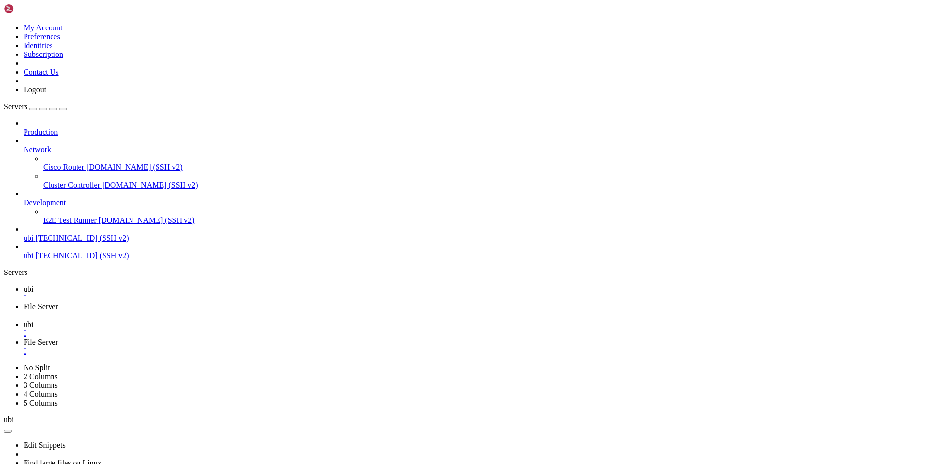
drag, startPoint x: 157, startPoint y: 554, endPoint x: 232, endPoint y: 659, distance: 129.4
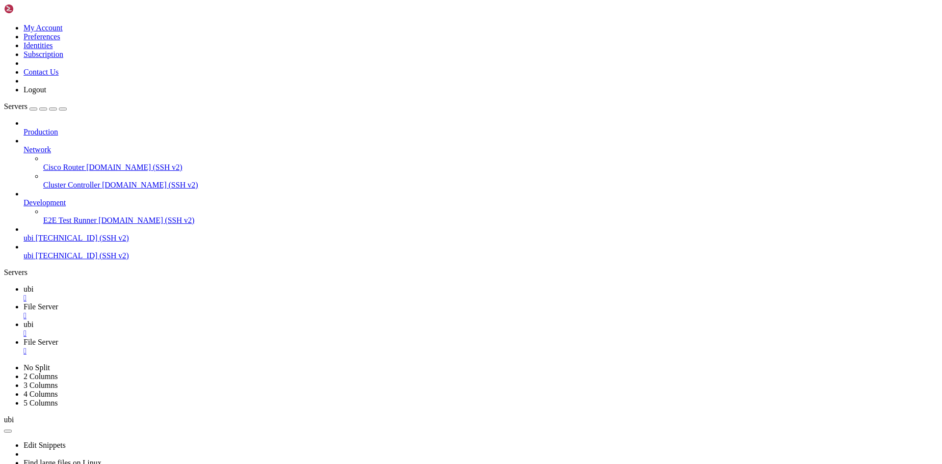
drag, startPoint x: 134, startPoint y: 612, endPoint x: 175, endPoint y: 702, distance: 99.5
drag, startPoint x: 175, startPoint y: 609, endPoint x: 205, endPoint y: 652, distance: 52.8
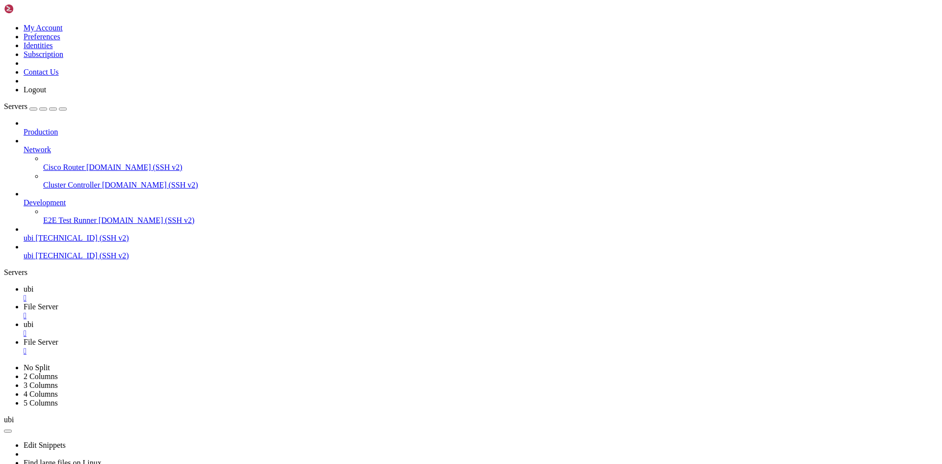
drag, startPoint x: 213, startPoint y: 599, endPoint x: 217, endPoint y: 682, distance: 83.0
drag, startPoint x: 167, startPoint y: 609, endPoint x: 181, endPoint y: 692, distance: 84.2
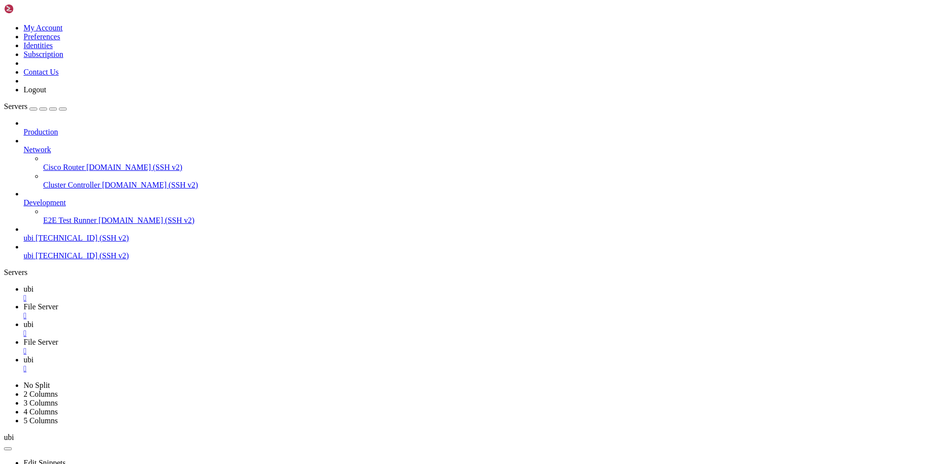
scroll to position [50, 0]
click at [8, 431] on icon "button" at bounding box center [8, 431] width 0 height 0
drag, startPoint x: 161, startPoint y: 662, endPoint x: 134, endPoint y: 671, distance: 28.7
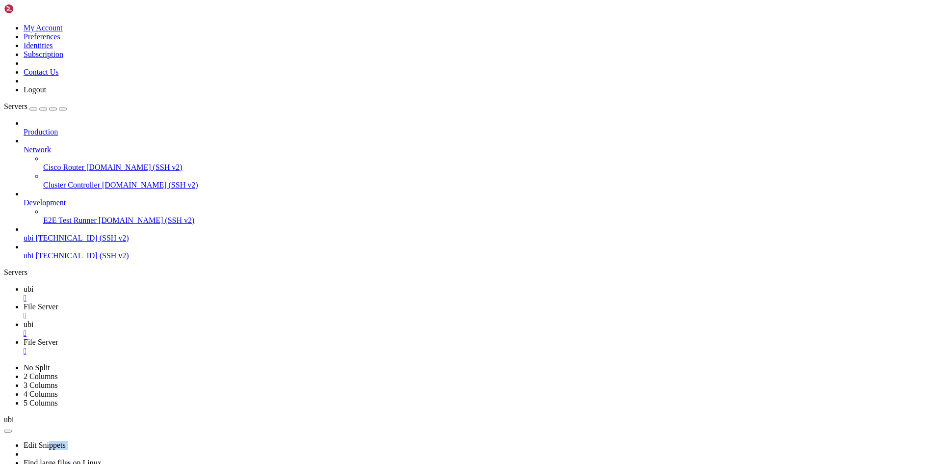
drag, startPoint x: 123, startPoint y: 78, endPoint x: 169, endPoint y: 71, distance: 46.6
click at [169, 441] on ul "Edit Snippets Find large files on Linux Display disk usage Extract tar file Vie…" at bounding box center [471, 467] width 935 height 53
drag, startPoint x: 316, startPoint y: 535, endPoint x: 170, endPoint y: 534, distance: 146.3
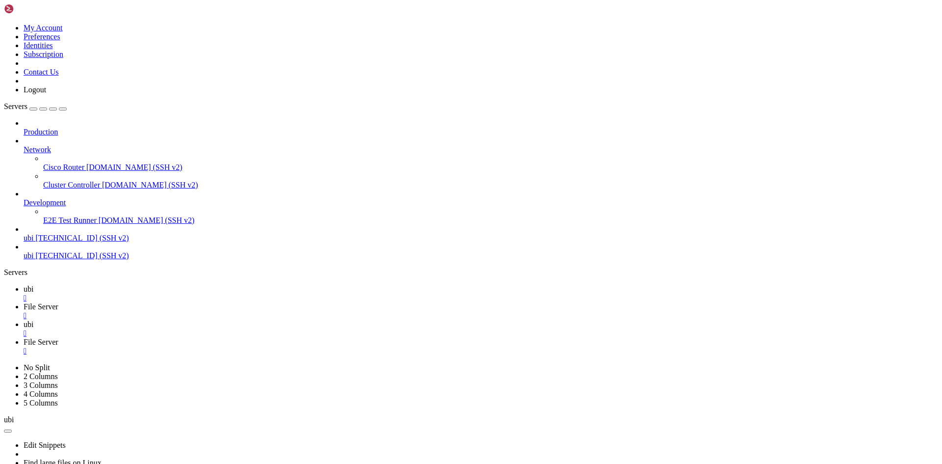
scroll to position [77646, 0]
drag, startPoint x: 410, startPoint y: 689, endPoint x: 571, endPoint y: 558, distance: 207.6
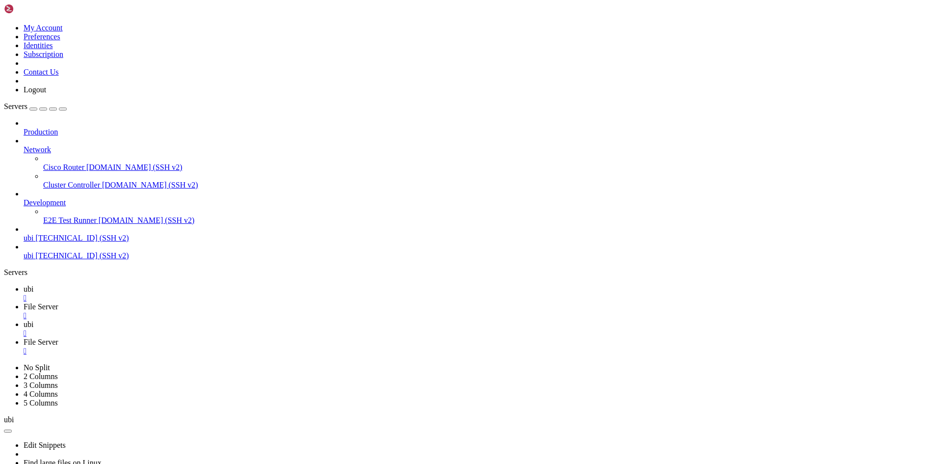
drag, startPoint x: 183, startPoint y: 543, endPoint x: 151, endPoint y: 685, distance: 145.4
drag, startPoint x: 66, startPoint y: 562, endPoint x: 116, endPoint y: 837, distance: 279.9
drag, startPoint x: 216, startPoint y: 487, endPoint x: 206, endPoint y: 485, distance: 10.5
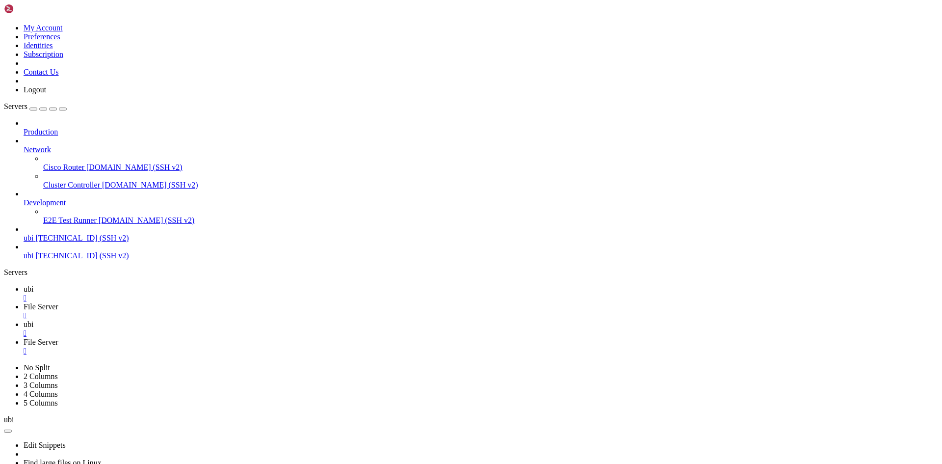
click at [4, 24] on icon at bounding box center [4, 24] width 0 height 0
drag, startPoint x: 130, startPoint y: 588, endPoint x: 92, endPoint y: 559, distance: 47.3
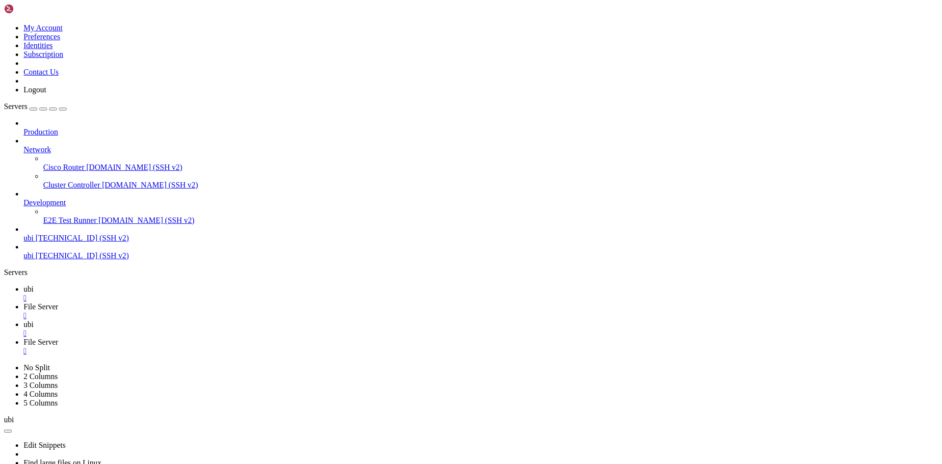
drag, startPoint x: 177, startPoint y: 47, endPoint x: 258, endPoint y: 117, distance: 107.1
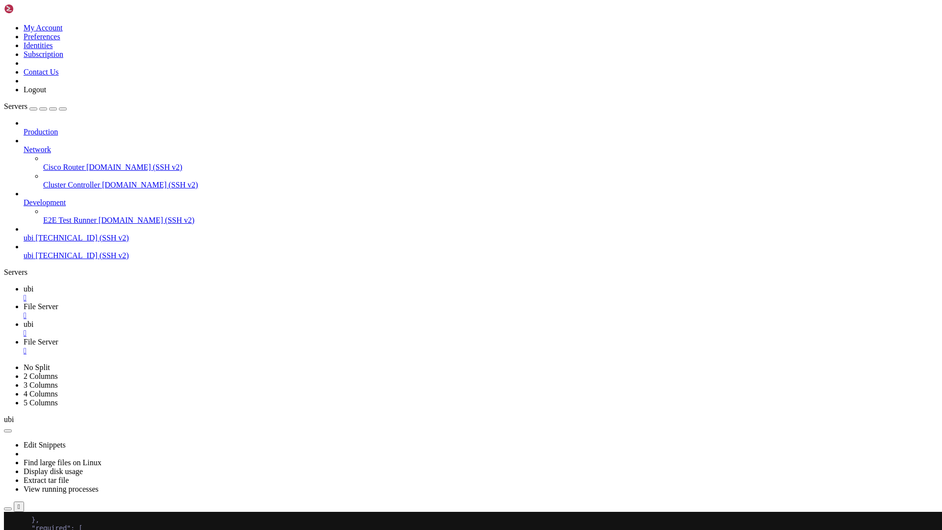
scroll to position [77287, 0]
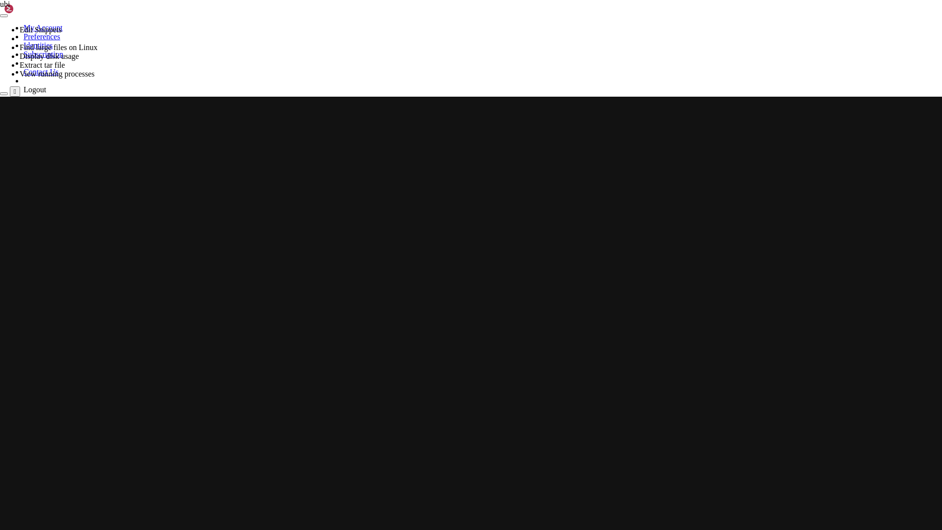
click at [290, 463] on div at bounding box center [470, 349] width 933 height 505
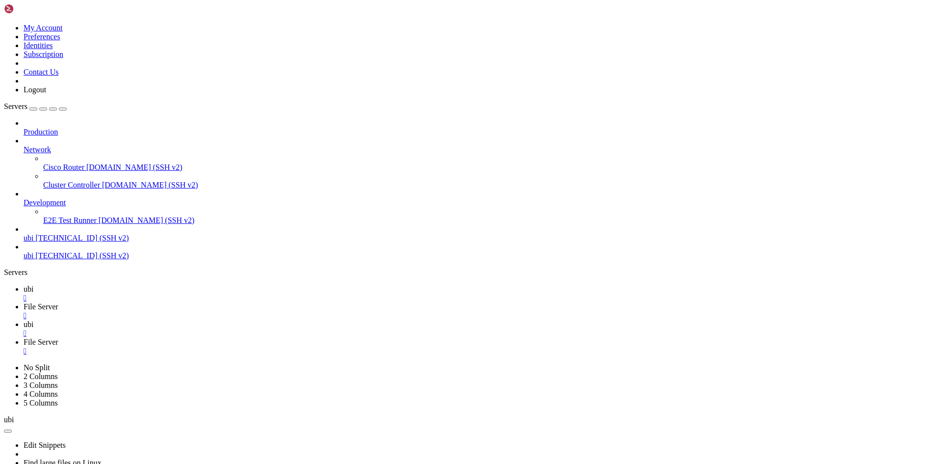
scroll to position [0, 0]
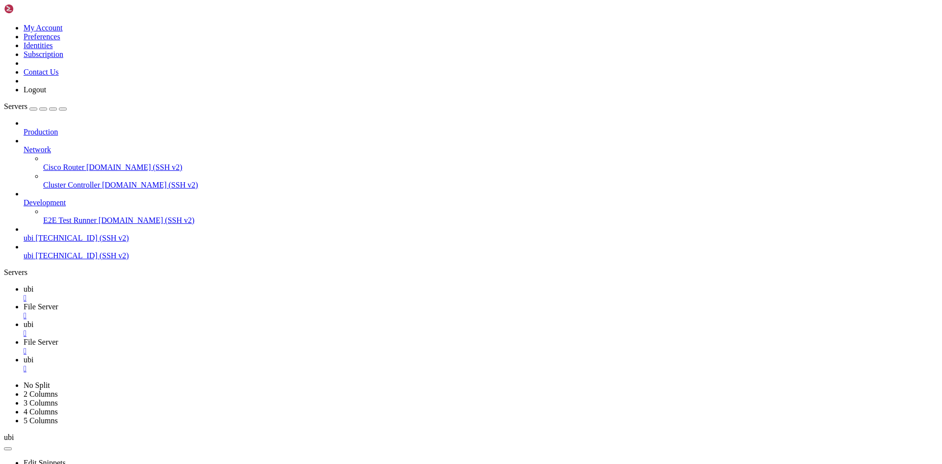
drag, startPoint x: 931, startPoint y: 326, endPoint x: 585, endPoint y: 329, distance: 346.1
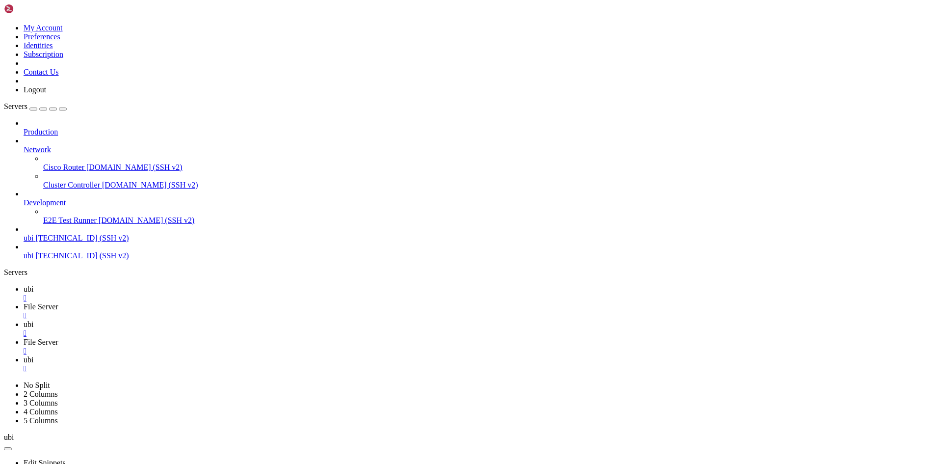
drag, startPoint x: 509, startPoint y: 325, endPoint x: 449, endPoint y: 18, distance: 313.1
drag, startPoint x: 152, startPoint y: 313, endPoint x: 198, endPoint y: 341, distance: 53.5
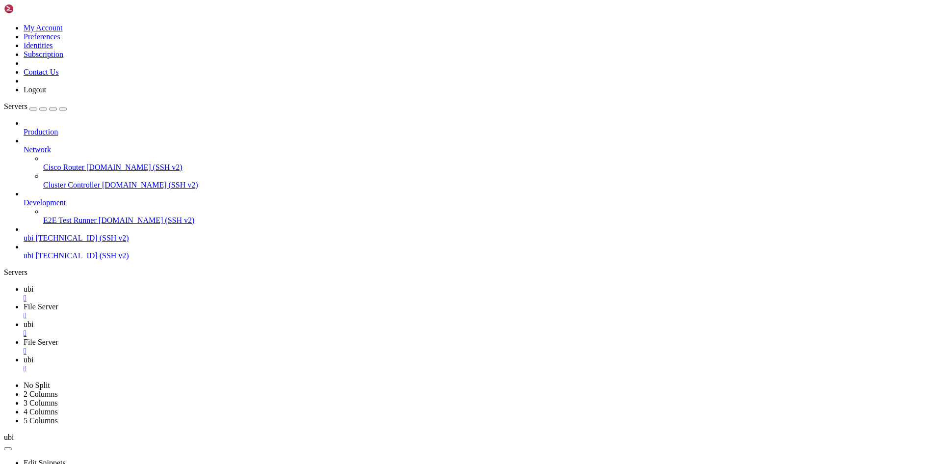
drag, startPoint x: 563, startPoint y: 452, endPoint x: 538, endPoint y: 432, distance: 31.4
drag, startPoint x: 565, startPoint y: 459, endPoint x: 565, endPoint y: 466, distance: 6.4
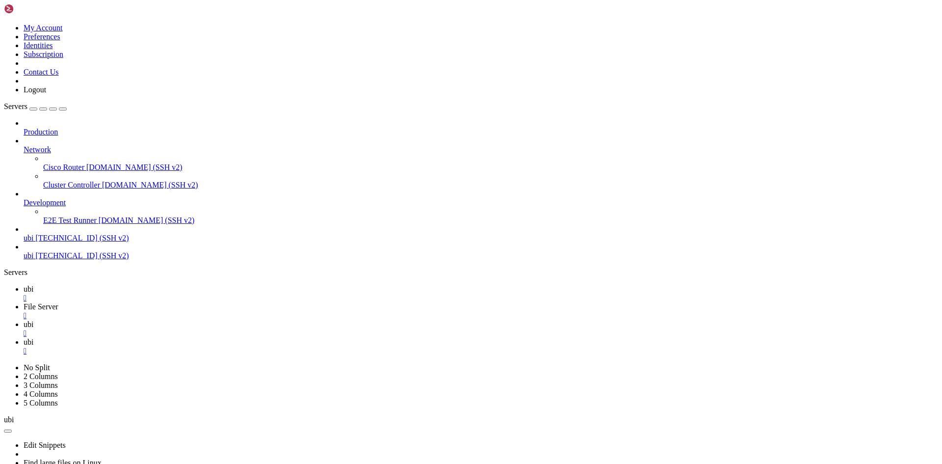
drag, startPoint x: 64, startPoint y: 687, endPoint x: 66, endPoint y: 734, distance: 46.7
drag, startPoint x: 64, startPoint y: 751, endPoint x: 54, endPoint y: 759, distance: 13.3
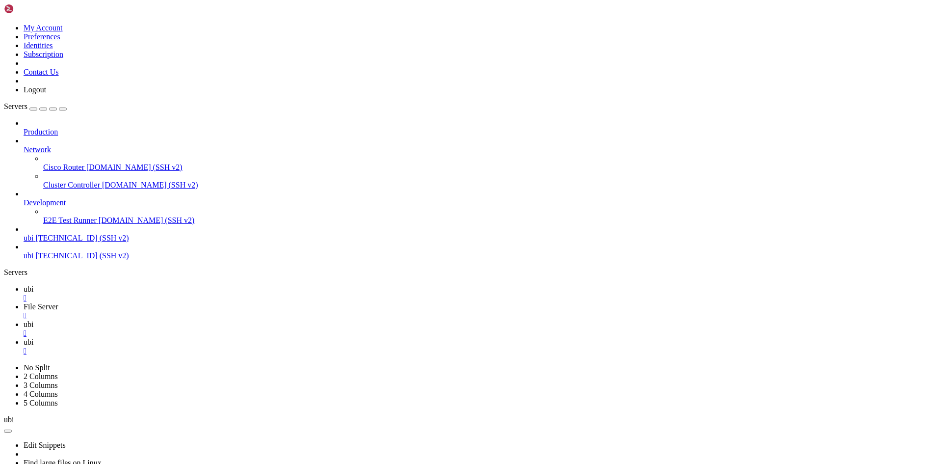
scroll to position [75951, 0]
drag, startPoint x: 181, startPoint y: 655, endPoint x: 32, endPoint y: 672, distance: 150.2
drag, startPoint x: 337, startPoint y: 322, endPoint x: 311, endPoint y: 368, distance: 51.9
drag, startPoint x: 504, startPoint y: 412, endPoint x: 505, endPoint y: 427, distance: 14.8
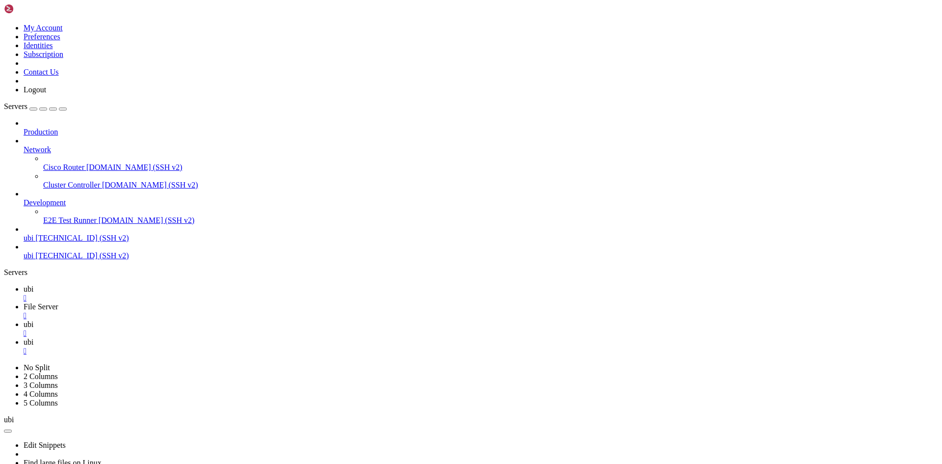
drag, startPoint x: 224, startPoint y: 382, endPoint x: 240, endPoint y: 357, distance: 30.0
click at [211, 326] on tbody " .. d---------  .bun 4 KB 9/13/2025, 8:12:58 PM drwxrwxr-x  .cache 4 KB 10/9…" at bounding box center [279, 288] width 549 height 995
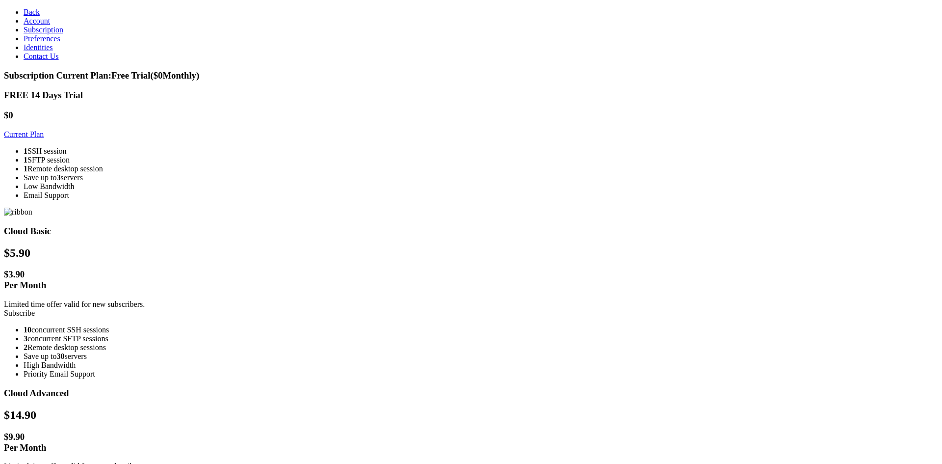
click at [24, 11] on span "Back" at bounding box center [32, 12] width 16 height 8
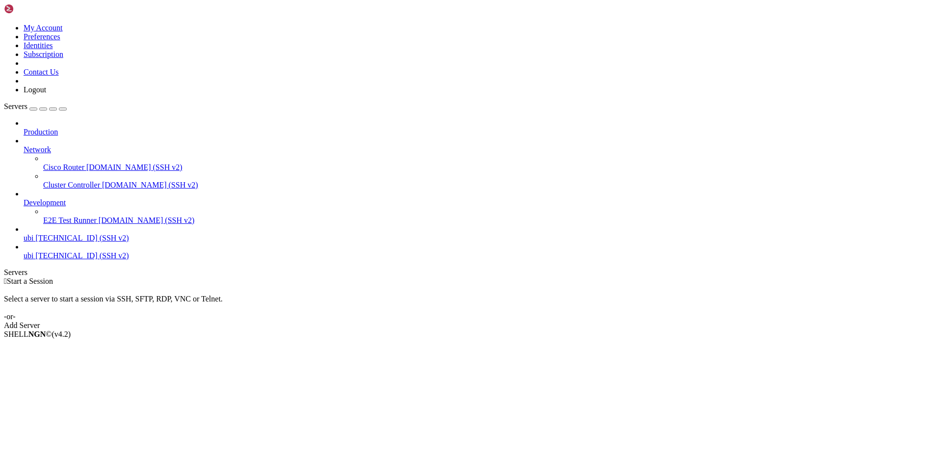
click at [33, 251] on span "ubi" at bounding box center [29, 255] width 10 height 8
click at [51, 251] on span "[TECHNICAL_ID] (SSH v2)" at bounding box center [81, 255] width 93 height 8
click at [51, 251] on link "ubi [TECHNICAL_ID] (SSH v2)" at bounding box center [481, 255] width 915 height 9
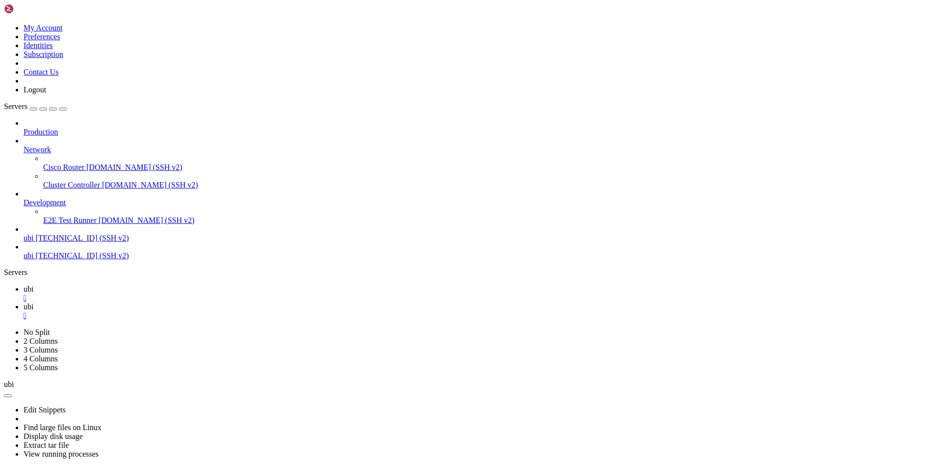
type input "/home/ubi"
click at [146, 285] on link "ubi " at bounding box center [481, 294] width 915 height 18
click at [183, 302] on link "ubi " at bounding box center [481, 311] width 915 height 18
drag, startPoint x: 308, startPoint y: 329, endPoint x: 309, endPoint y: 307, distance: 21.6
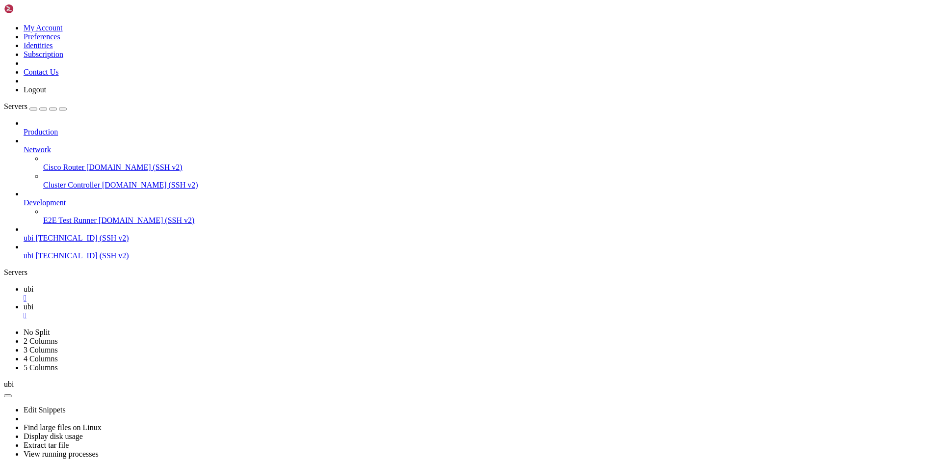
click at [24, 285] on icon at bounding box center [24, 289] width 0 height 8
click at [58, 128] on span "Production" at bounding box center [41, 132] width 34 height 8
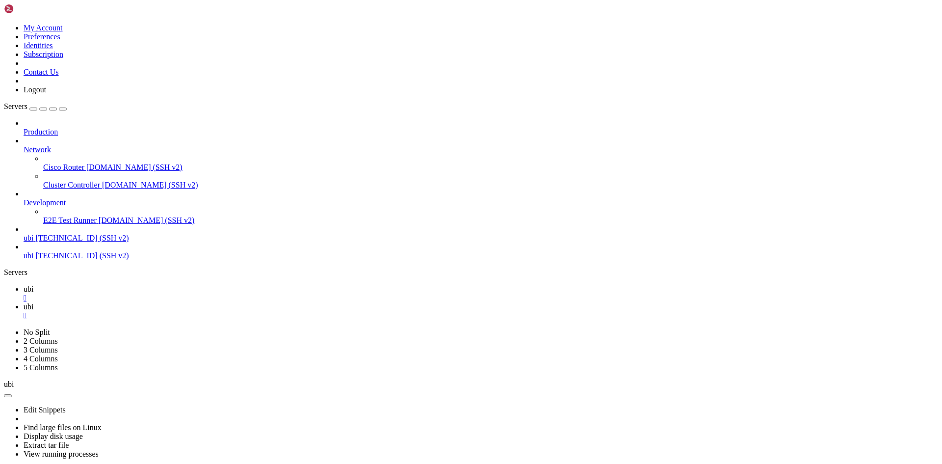
click at [63, 109] on icon "button" at bounding box center [63, 109] width 0 height 0
drag, startPoint x: 39, startPoint y: 564, endPoint x: -7, endPoint y: 638, distance: 86.6
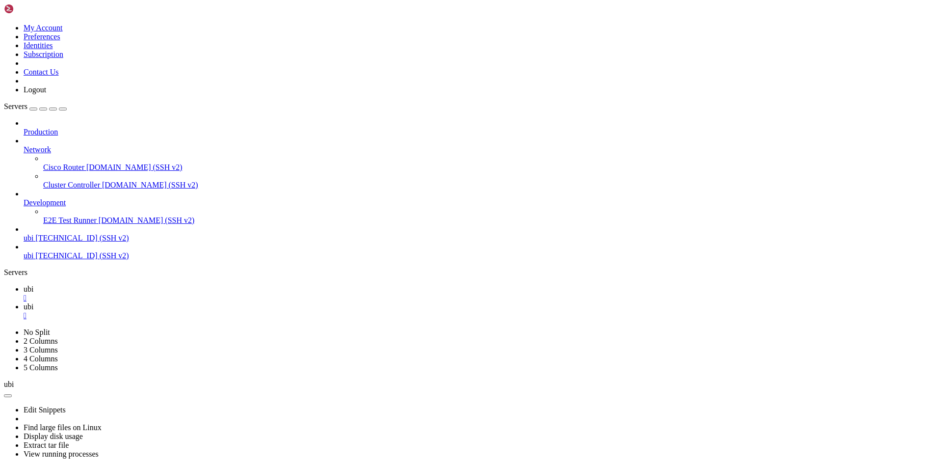
click at [4, 328] on icon at bounding box center [4, 328] width 0 height 0
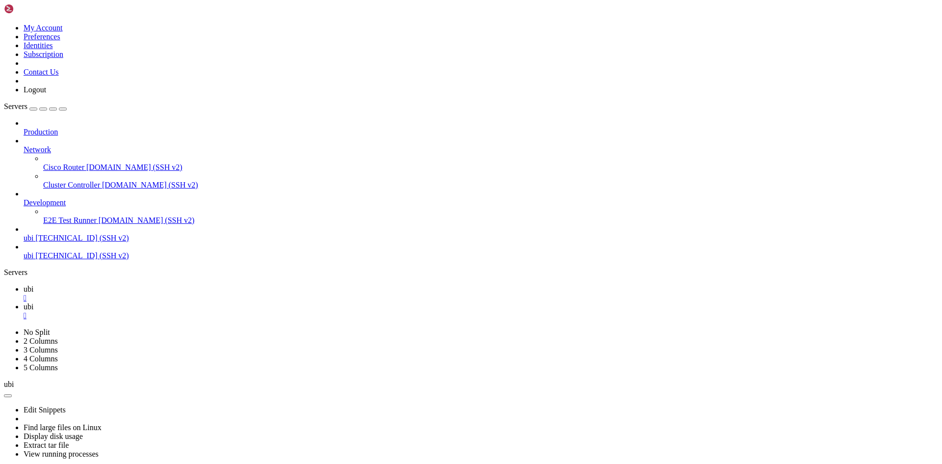
click at [4, 328] on icon at bounding box center [4, 328] width 0 height 0
click at [58, 337] on link "2 Columns" at bounding box center [41, 341] width 34 height 8
click at [4, 328] on link at bounding box center [4, 328] width 0 height 0
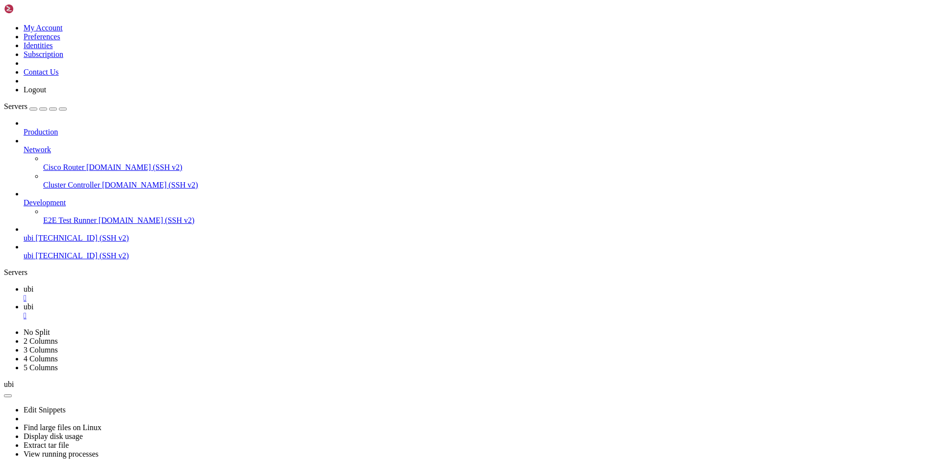
click at [4, 328] on link at bounding box center [4, 328] width 0 height 0
drag, startPoint x: 211, startPoint y: 618, endPoint x: 219, endPoint y: 375, distance: 243.6
drag, startPoint x: 219, startPoint y: 375, endPoint x: 145, endPoint y: 671, distance: 305.1
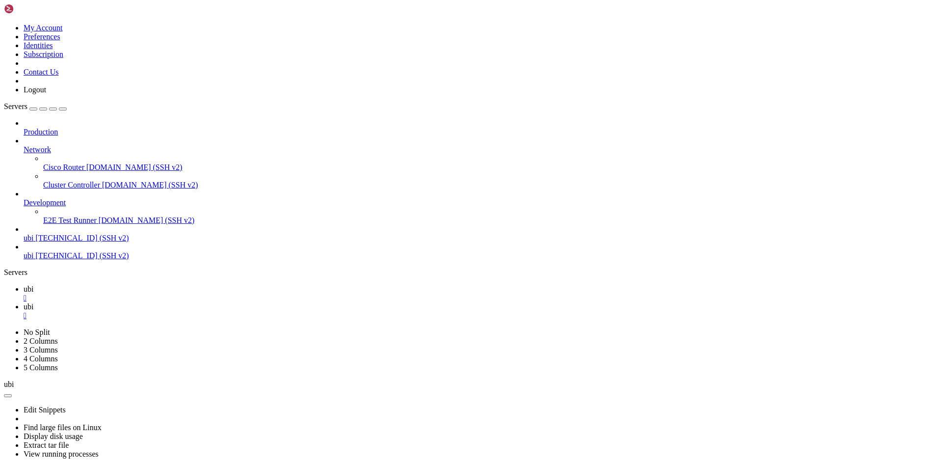
drag, startPoint x: 255, startPoint y: 724, endPoint x: 237, endPoint y: 717, distance: 19.6
drag, startPoint x: 63, startPoint y: 658, endPoint x: 20, endPoint y: 681, distance: 49.2
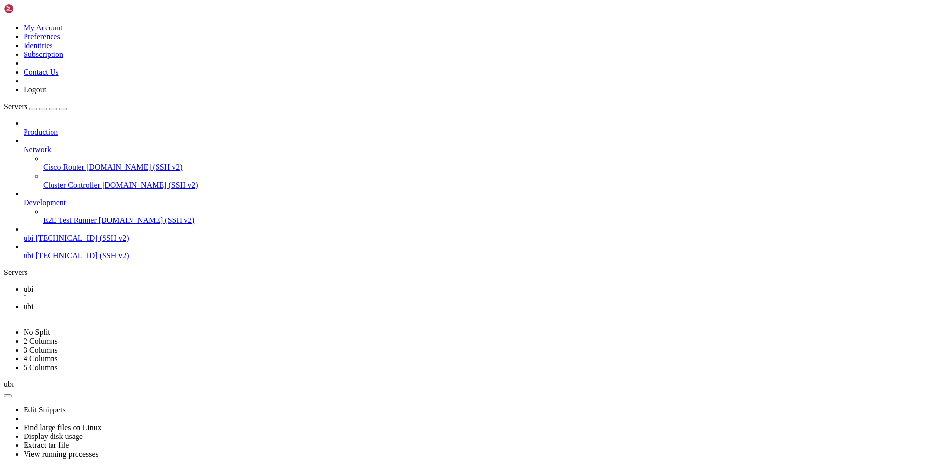
drag, startPoint x: 518, startPoint y: 228, endPoint x: 490, endPoint y: 248, distance: 34.9
drag, startPoint x: 402, startPoint y: 726, endPoint x: 148, endPoint y: 711, distance: 254.2
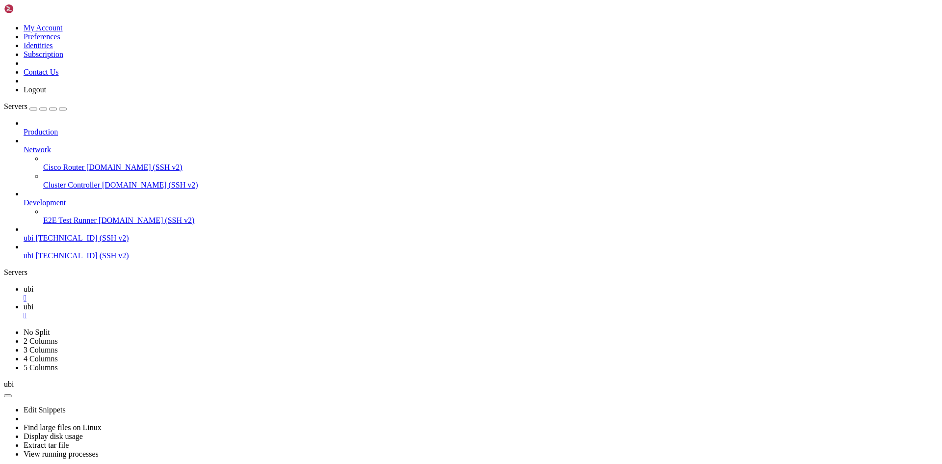
drag, startPoint x: 16, startPoint y: 500, endPoint x: 365, endPoint y: 812, distance: 468.6
copy div "Lorem Ipsumdo (sita+c ad elits) │ │ │ │ ✖ DOE TEMPO (incididu-utlaboreetd): Mag…"
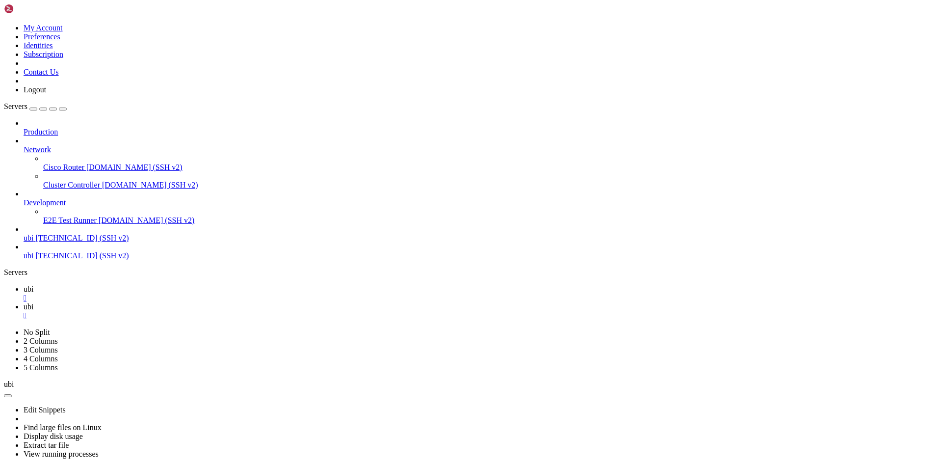
drag, startPoint x: 127, startPoint y: 470, endPoint x: 63, endPoint y: 375, distance: 115.3
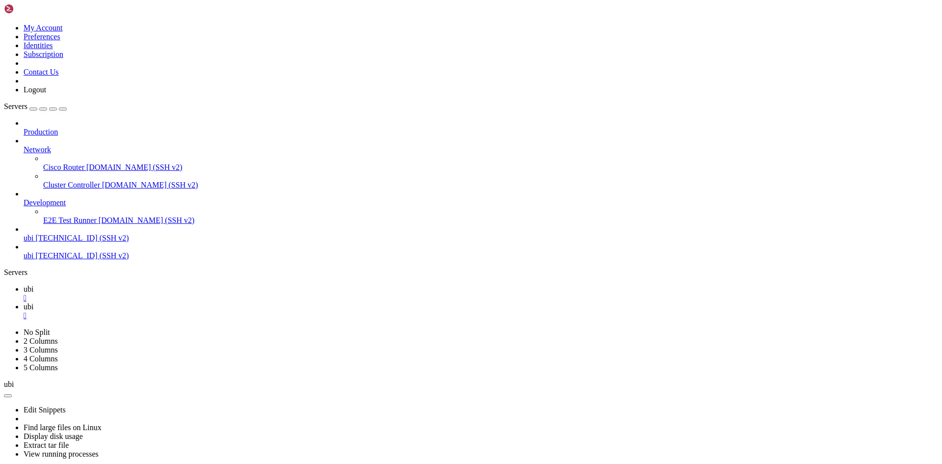
drag, startPoint x: 464, startPoint y: 860, endPoint x: 485, endPoint y: 922, distance: 65.5
drag, startPoint x: 134, startPoint y: 632, endPoint x: 123, endPoint y: 642, distance: 15.7
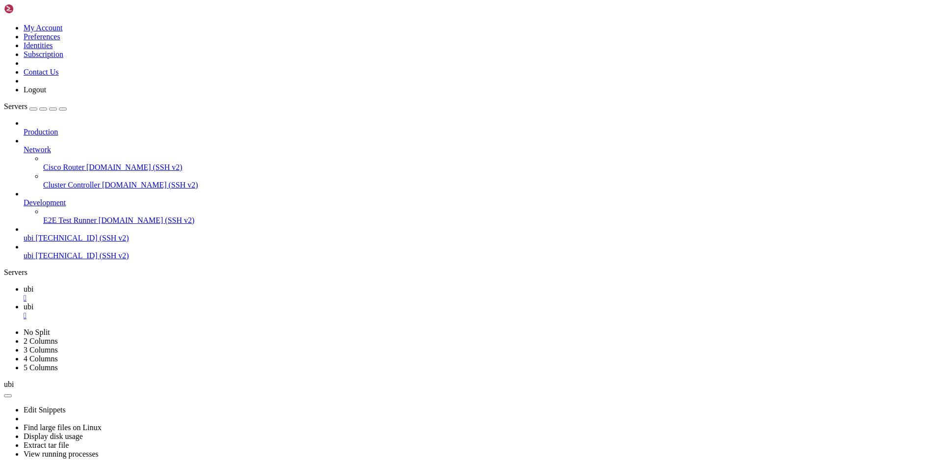
drag, startPoint x: 95, startPoint y: 586, endPoint x: 305, endPoint y: 667, distance: 225.0
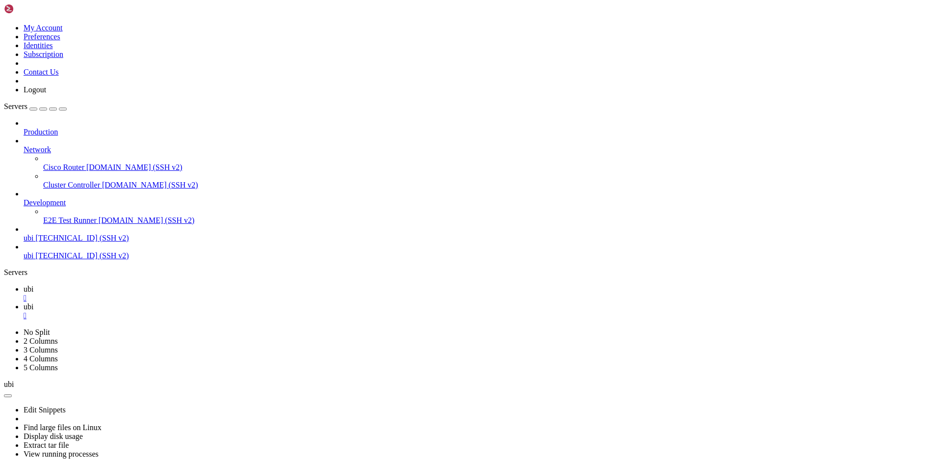
click at [8, 396] on b "button" at bounding box center [8, 396] width 0 height 0
drag, startPoint x: 77, startPoint y: 130, endPoint x: 72, endPoint y: 114, distance: 16.3
click at [72, 405] on ul "Edit Snippets Find large files on Linux Display disk usage Extract tar file Vie…" at bounding box center [471, 431] width 935 height 53
drag, startPoint x: 65, startPoint y: 534, endPoint x: 38, endPoint y: 453, distance: 84.8
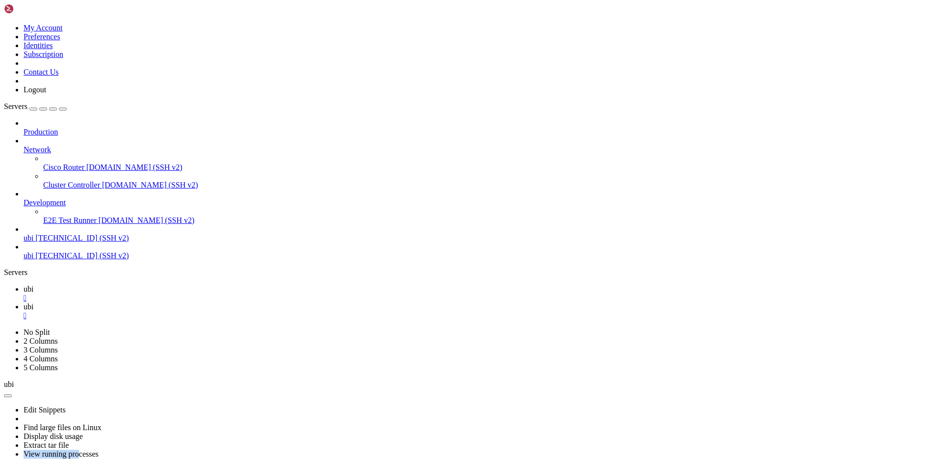
click at [8, 396] on icon "button" at bounding box center [8, 396] width 0 height 0
click at [61, 450] on link "View running processes" at bounding box center [61, 454] width 75 height 8
click at [12, 394] on button "button" at bounding box center [8, 395] width 8 height 3
click at [92, 450] on link "View running processes" at bounding box center [61, 454] width 75 height 8
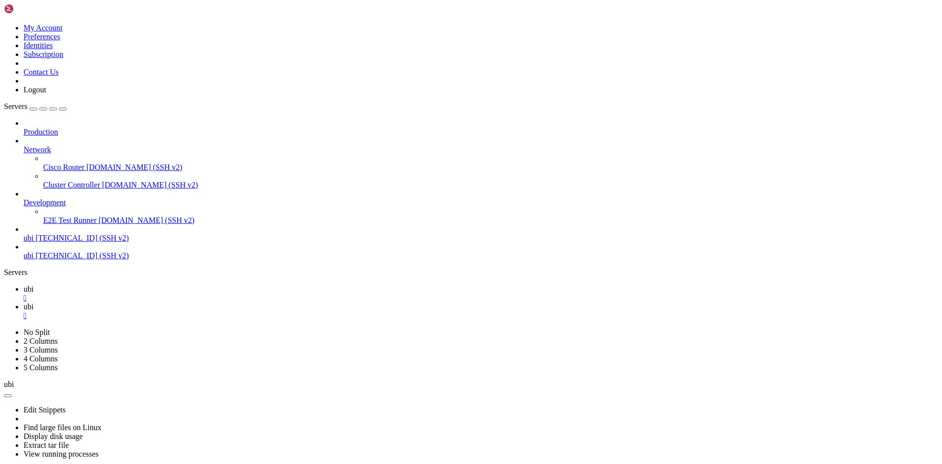
scroll to position [75325, 0]
drag, startPoint x: 163, startPoint y: 621, endPoint x: 343, endPoint y: 703, distance: 197.9
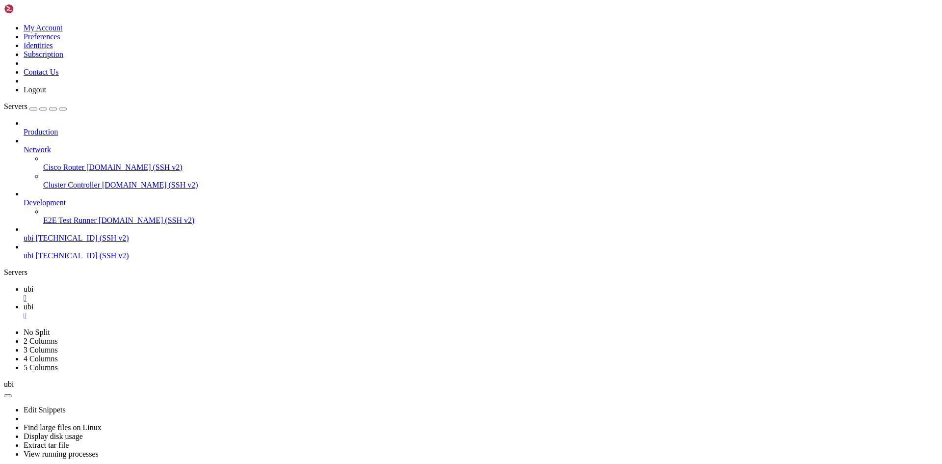
drag, startPoint x: 198, startPoint y: 716, endPoint x: 54, endPoint y: 375, distance: 370.5
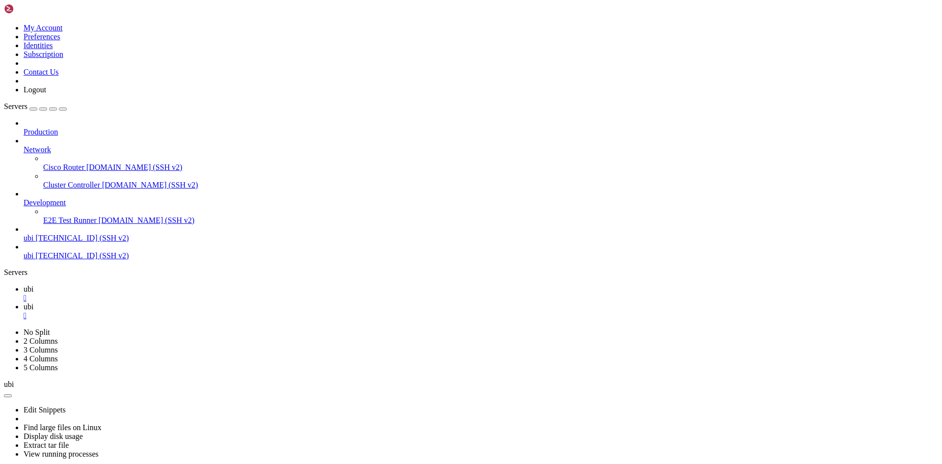
drag, startPoint x: 465, startPoint y: 855, endPoint x: 498, endPoint y: 535, distance: 321.7
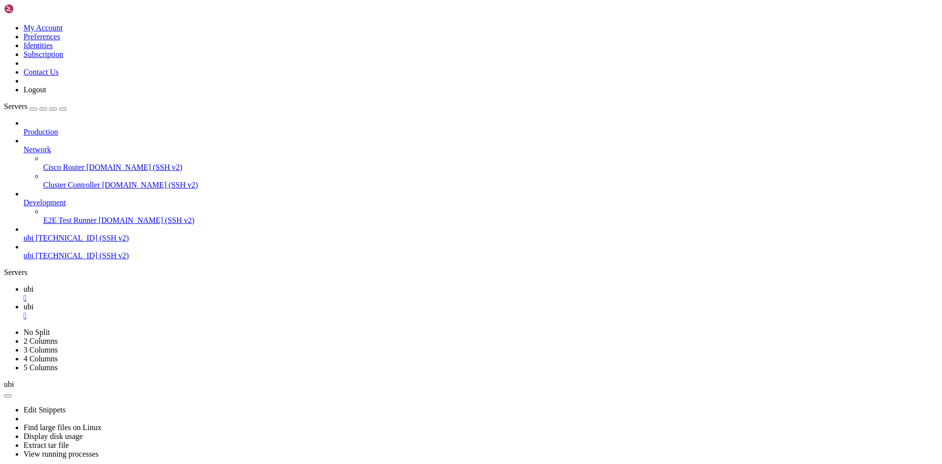
drag, startPoint x: 8, startPoint y: 511, endPoint x: 689, endPoint y: 663, distance: 697.1
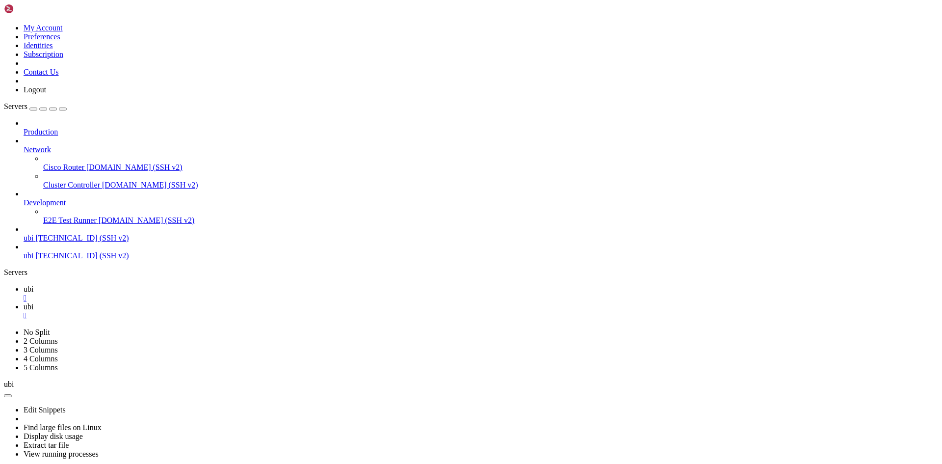
scroll to position [81934, 0]
drag, startPoint x: 9, startPoint y: 567, endPoint x: 46, endPoint y: 904, distance: 338.8
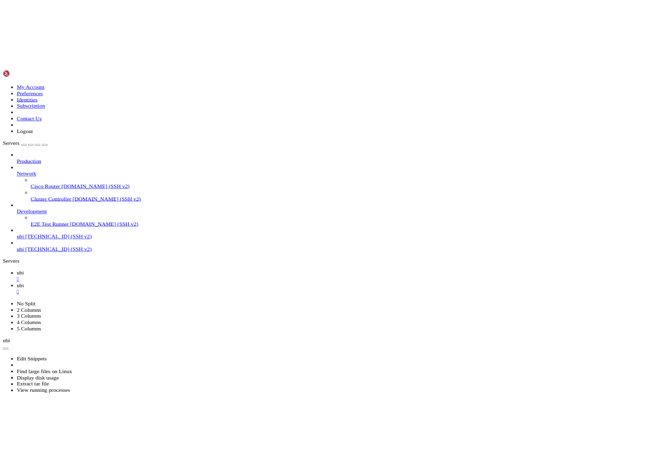
scroll to position [81885, 0]
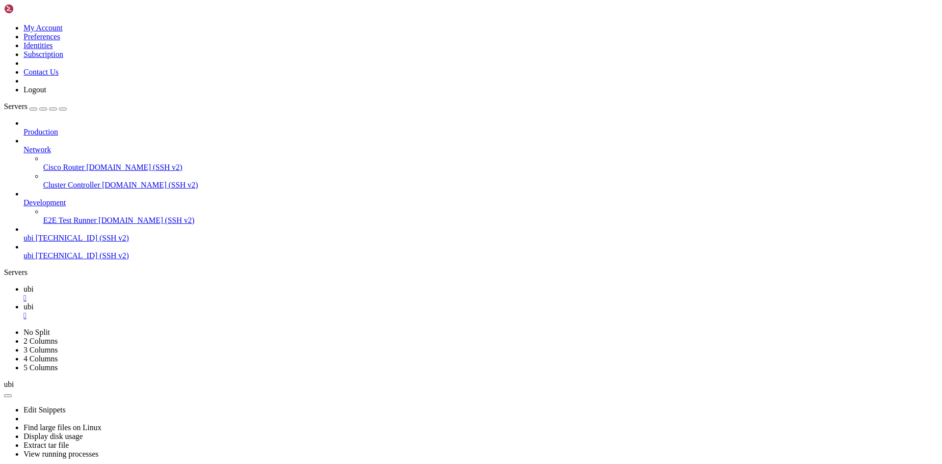
drag, startPoint x: 4, startPoint y: 889, endPoint x: 16, endPoint y: 824, distance: 66.8
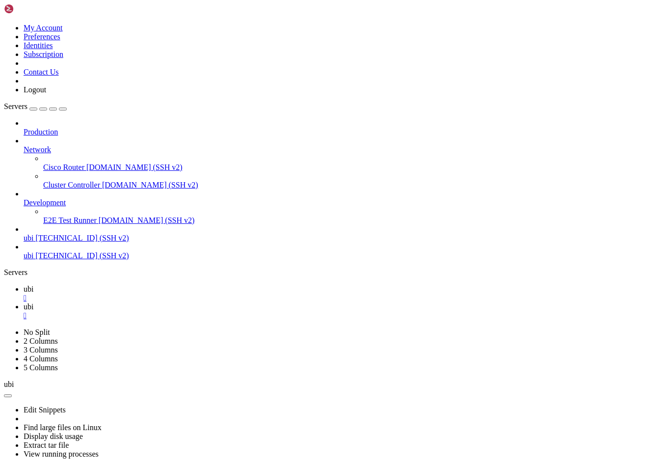
scroll to position [0, 0]
drag, startPoint x: 20, startPoint y: 816, endPoint x: 283, endPoint y: 702, distance: 286.4
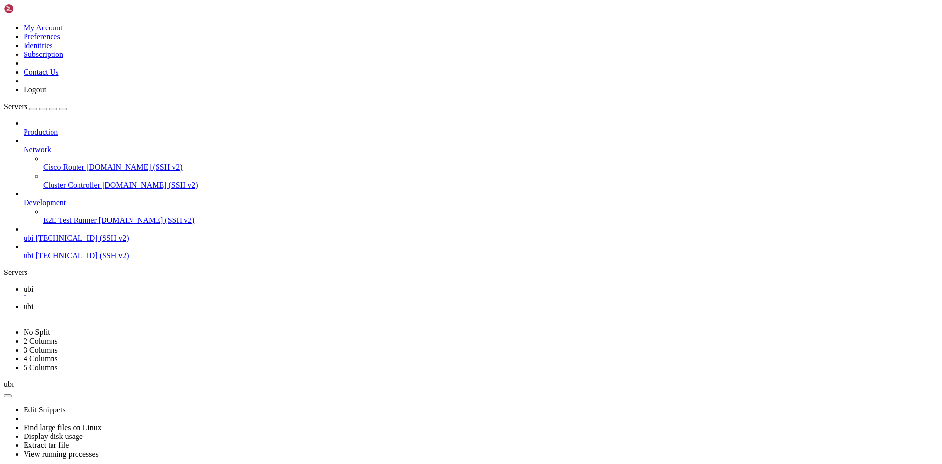
scroll to position [36841, 0]
click at [4, 328] on link at bounding box center [4, 328] width 0 height 0
click at [10, 268] on div "Servers" at bounding box center [471, 272] width 935 height 9
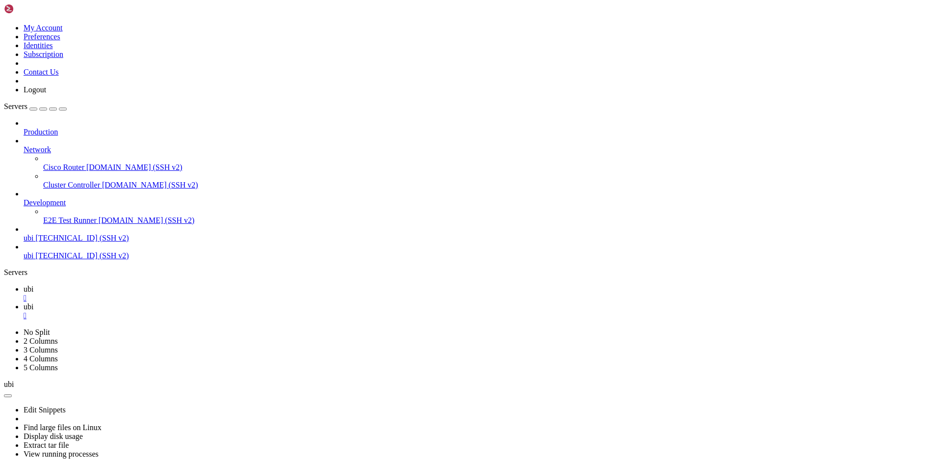
scroll to position [467, 0]
click at [12, 394] on button "button" at bounding box center [8, 395] width 8 height 3
drag, startPoint x: 182, startPoint y: 116, endPoint x: 193, endPoint y: 113, distance: 11.7
click at [193, 405] on ul "Edit Snippets Find large files on Linux Display disk usage Extract tar file Vie…" at bounding box center [471, 431] width 935 height 53
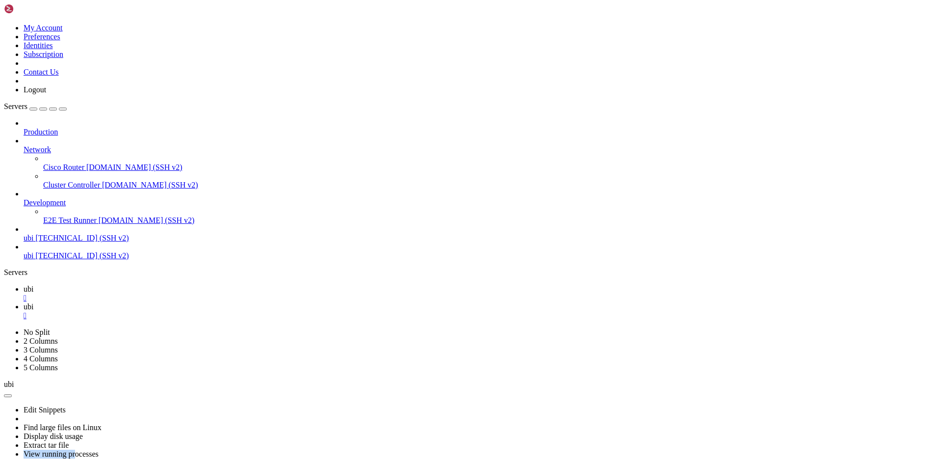
click at [12, 394] on button "button" at bounding box center [8, 395] width 8 height 3
click at [185, 405] on ul "Edit Snippets Find large files on Linux Display disk usage Extract tar file Vie…" at bounding box center [471, 431] width 935 height 53
click at [12, 394] on button "button" at bounding box center [8, 395] width 8 height 3
click at [69, 441] on link "Extract tar file" at bounding box center [46, 445] width 45 height 8
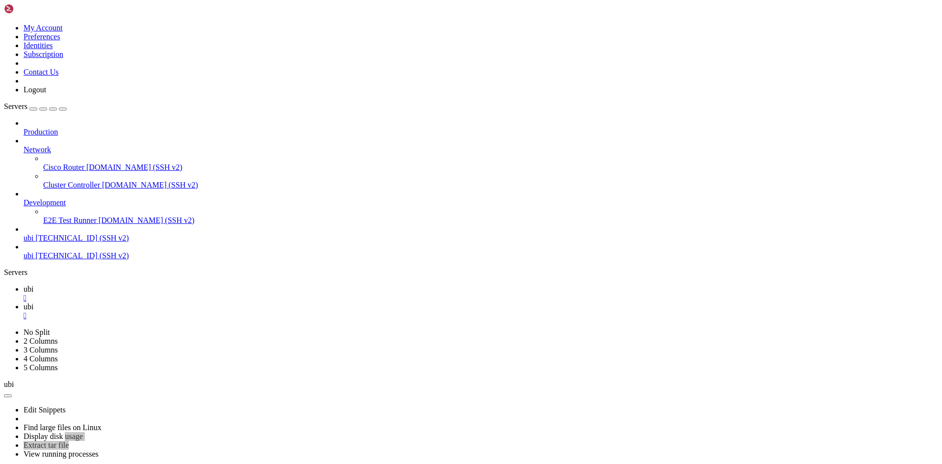
click at [24, 302] on icon at bounding box center [24, 306] width 0 height 8
click at [24, 285] on icon at bounding box center [24, 289] width 0 height 8
drag, startPoint x: 146, startPoint y: 702, endPoint x: 21, endPoint y: 759, distance: 137.3
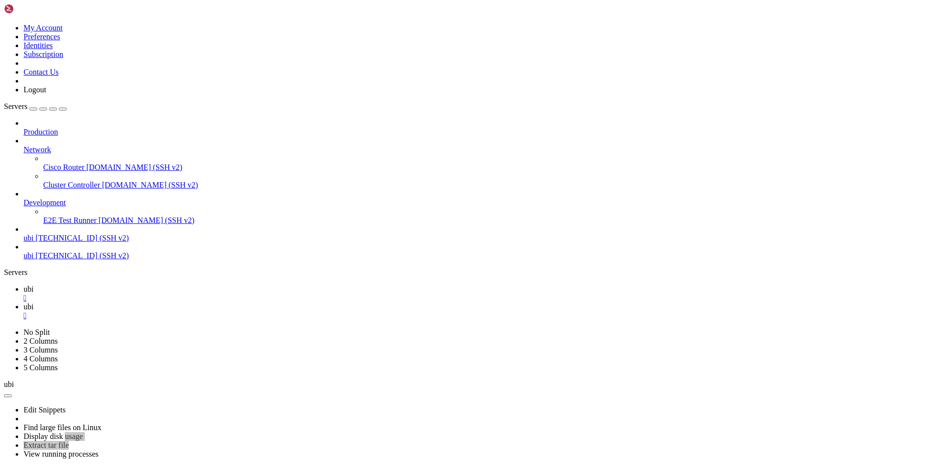
scroll to position [48732, 0]
drag, startPoint x: 136, startPoint y: 832, endPoint x: 208, endPoint y: 383, distance: 455.2
drag, startPoint x: 332, startPoint y: 495, endPoint x: 197, endPoint y: 479, distance: 136.0
drag, startPoint x: 197, startPoint y: 479, endPoint x: 197, endPoint y: 493, distance: 14.7
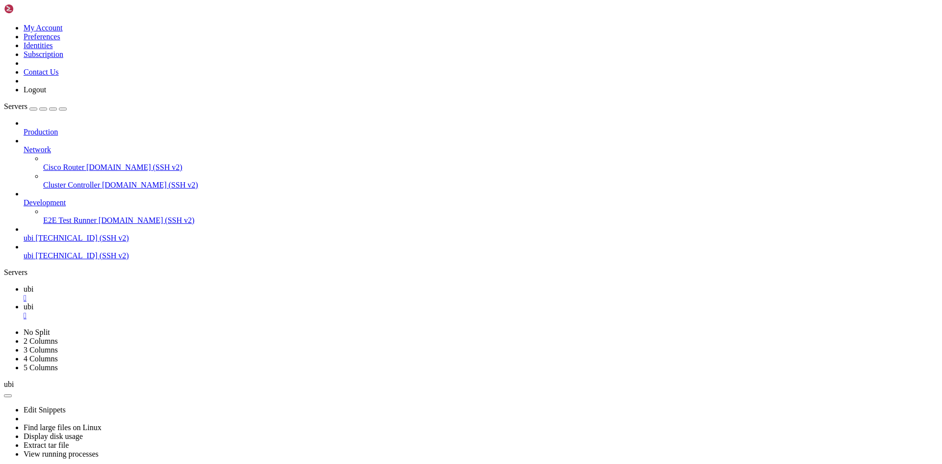
drag, startPoint x: 533, startPoint y: 188, endPoint x: 502, endPoint y: 463, distance: 277.5
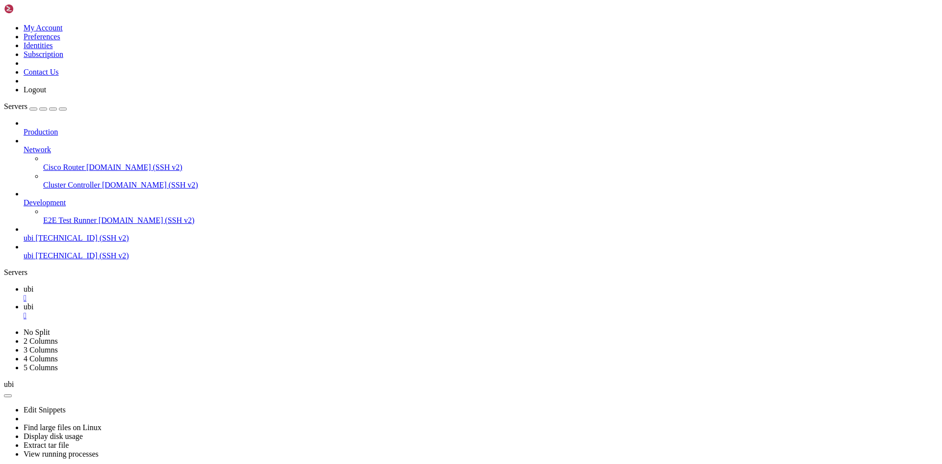
drag, startPoint x: 398, startPoint y: 797, endPoint x: 345, endPoint y: 601, distance: 202.4
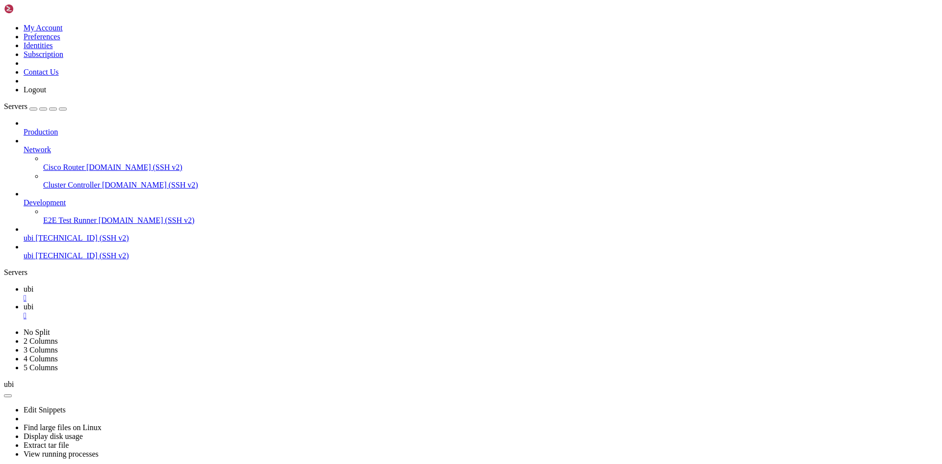
drag, startPoint x: 220, startPoint y: 671, endPoint x: 45, endPoint y: 750, distance: 192.0
drag, startPoint x: 133, startPoint y: 824, endPoint x: 223, endPoint y: 720, distance: 137.8
drag, startPoint x: 223, startPoint y: 708, endPoint x: 241, endPoint y: 661, distance: 50.0
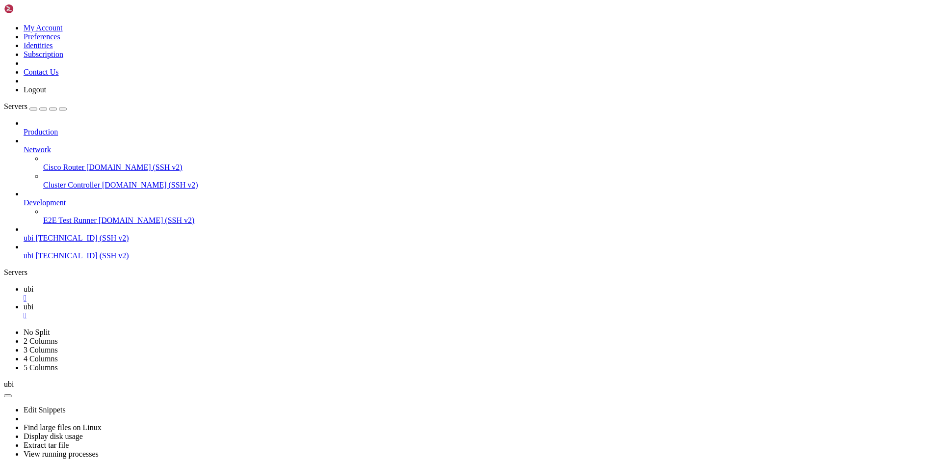
drag, startPoint x: 192, startPoint y: 543, endPoint x: 161, endPoint y: 621, distance: 84.1
click at [12, 394] on button "button" at bounding box center [8, 395] width 8 height 3
click at [69, 441] on link "Extract tar file" at bounding box center [46, 445] width 45 height 8
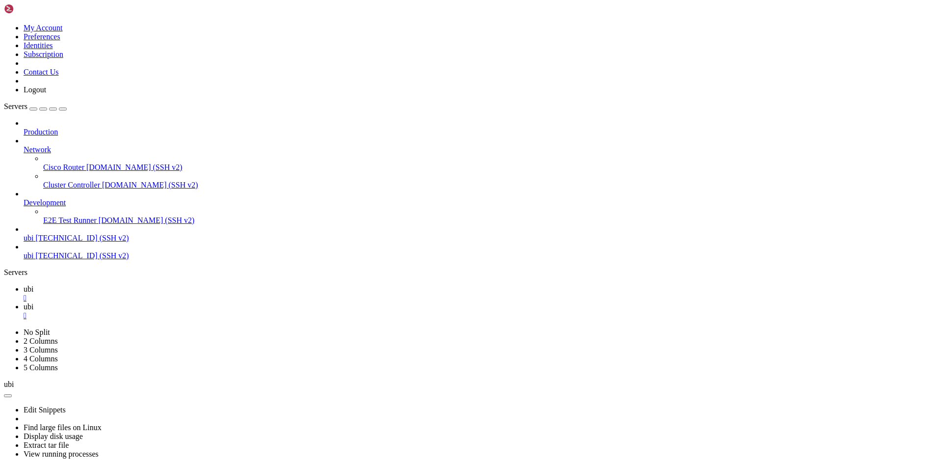
drag, startPoint x: 715, startPoint y: 270, endPoint x: 793, endPoint y: 211, distance: 98.4
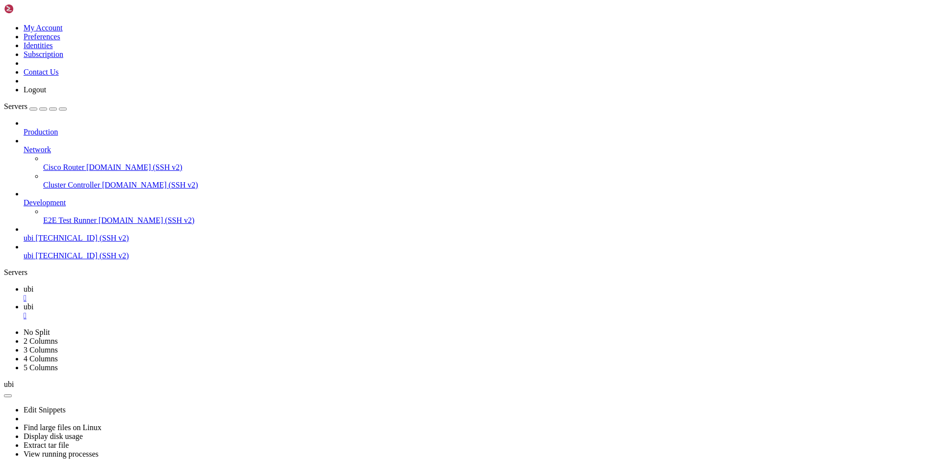
scroll to position [155416, 0]
